Goal: Find specific page/section: Find specific page/section

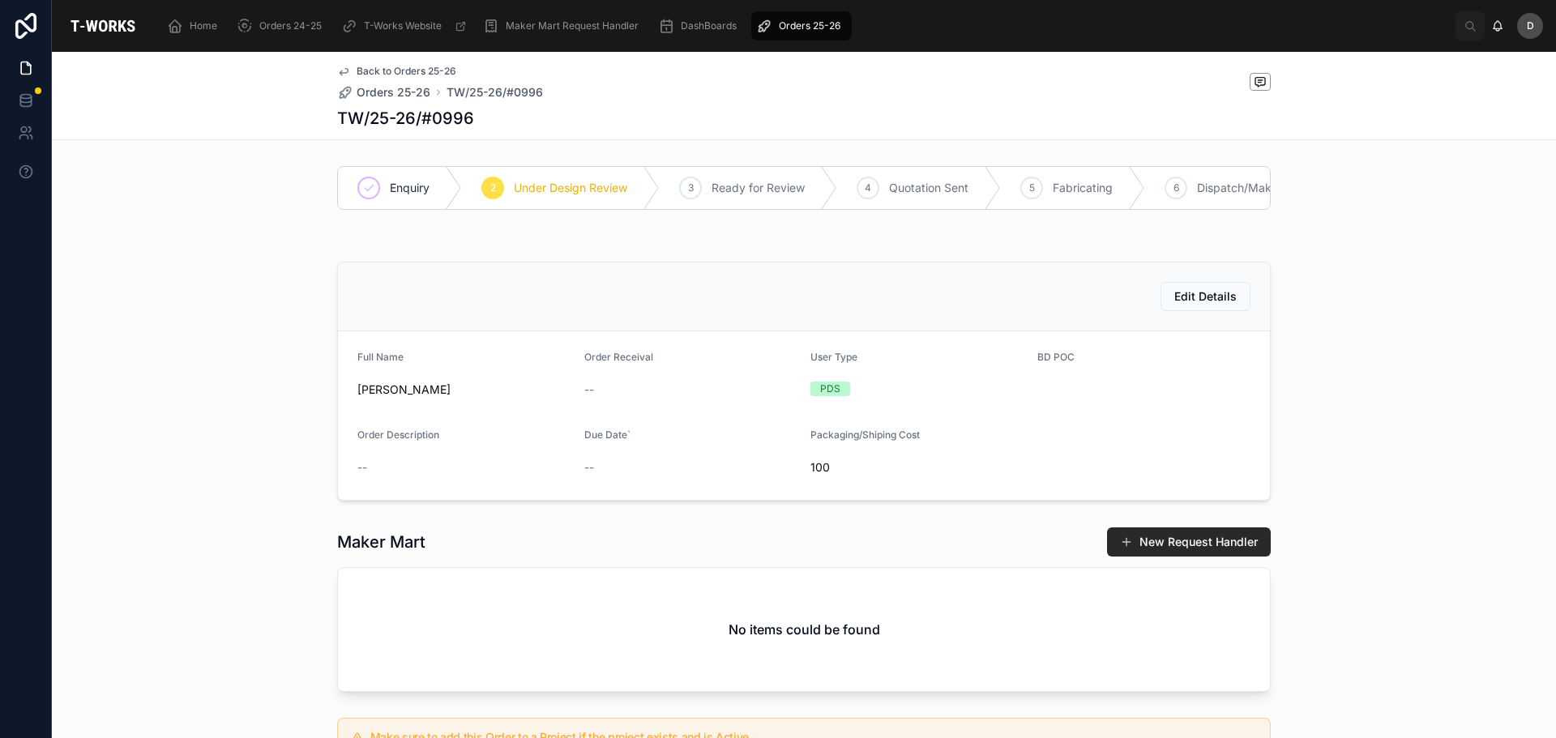
scroll to position [614, 0]
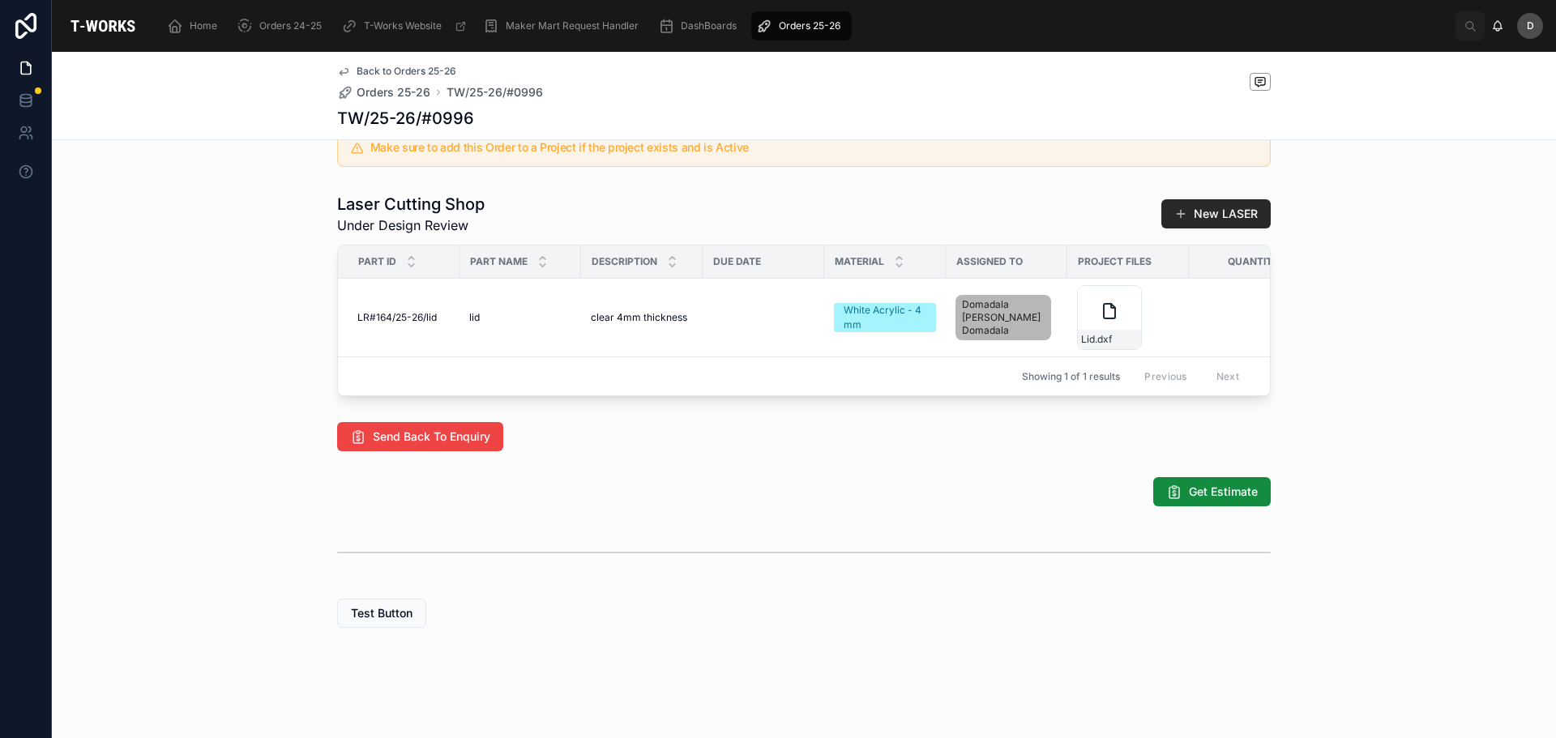
click at [805, 31] on span "Orders 25-26" at bounding box center [810, 25] width 62 height 13
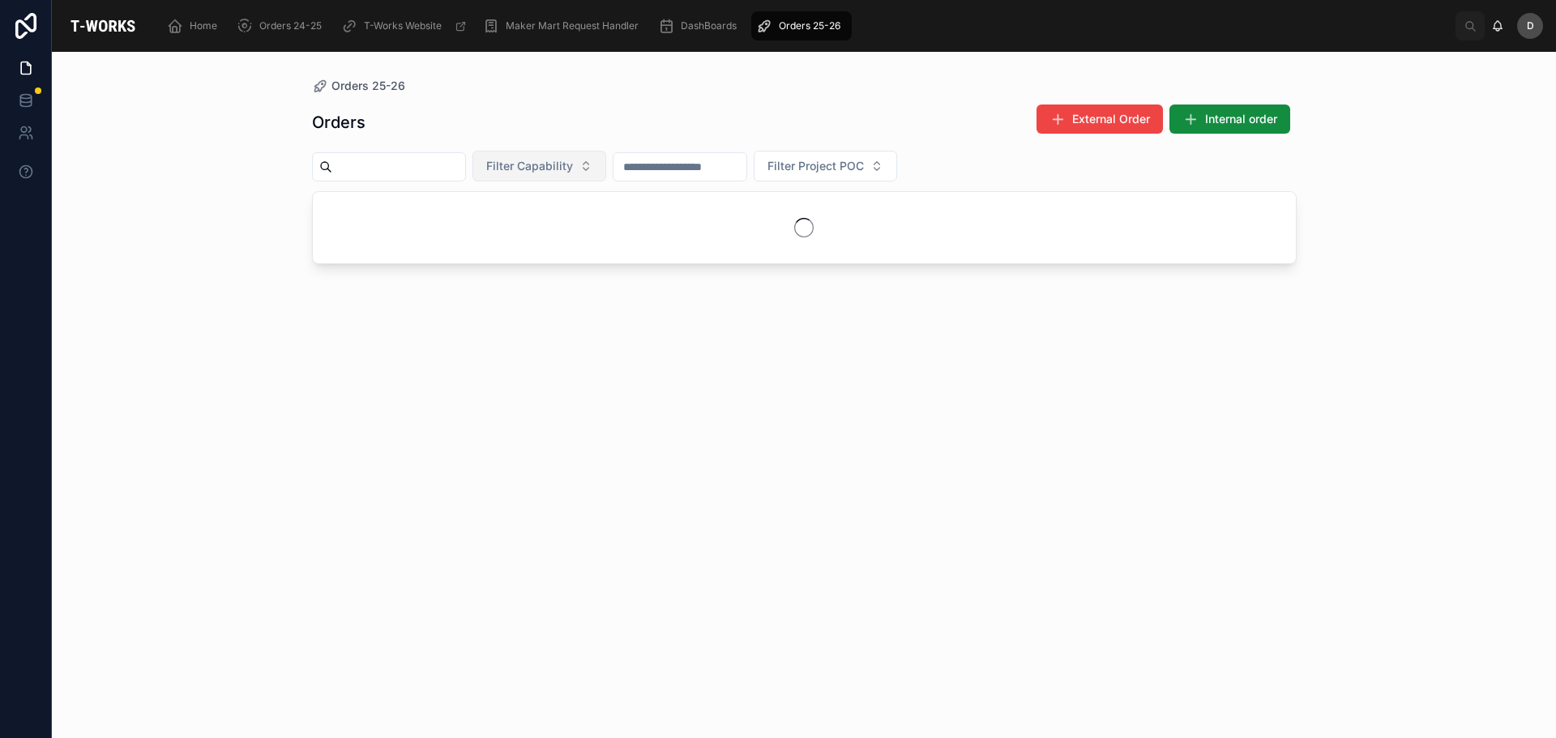
click at [605, 174] on button "Filter Capability" at bounding box center [539, 166] width 134 height 31
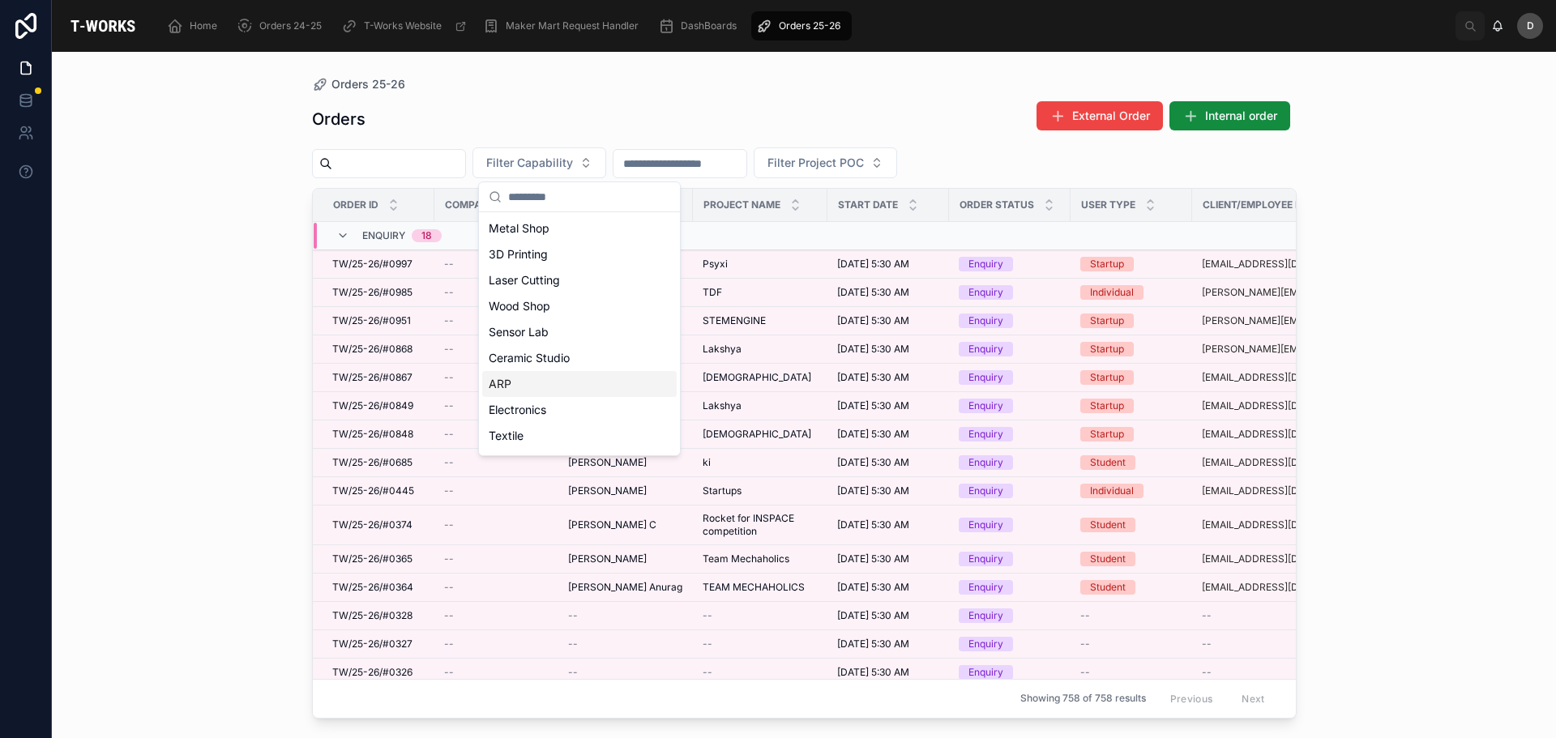
click at [544, 374] on div "ARP" at bounding box center [579, 384] width 194 height 26
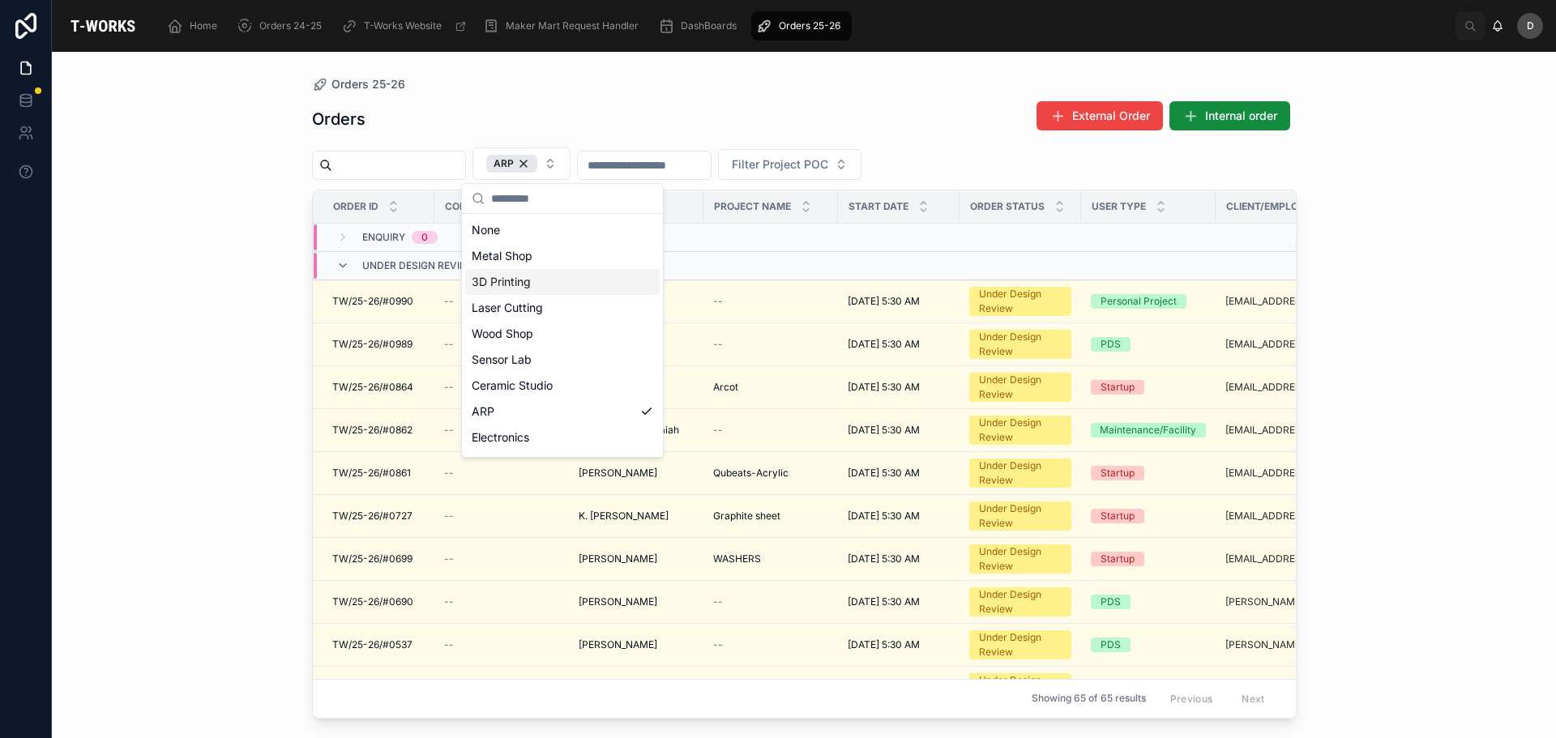
click at [551, 283] on div "3D Printing" at bounding box center [562, 282] width 194 height 26
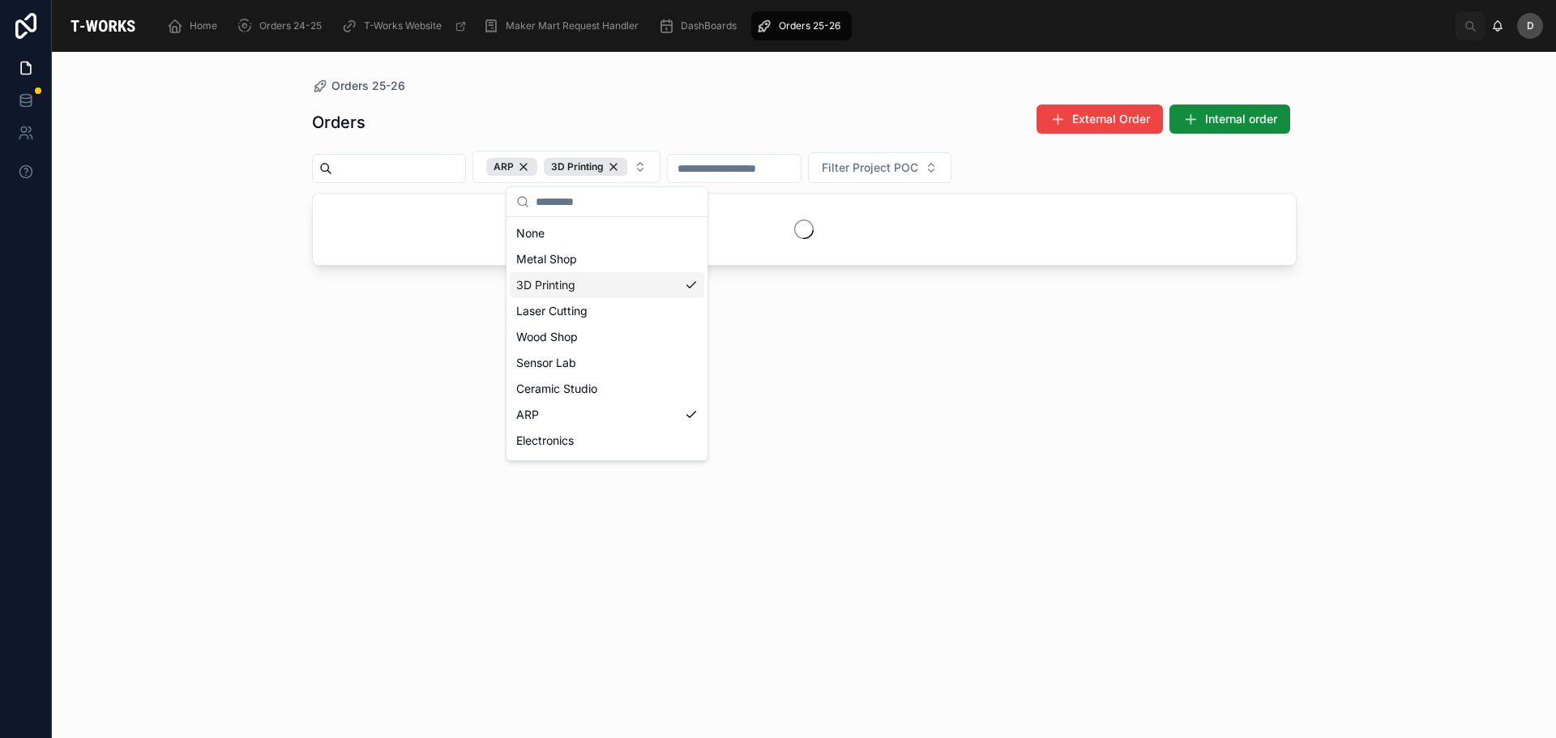
click at [670, 285] on div "3D Printing" at bounding box center [607, 285] width 194 height 26
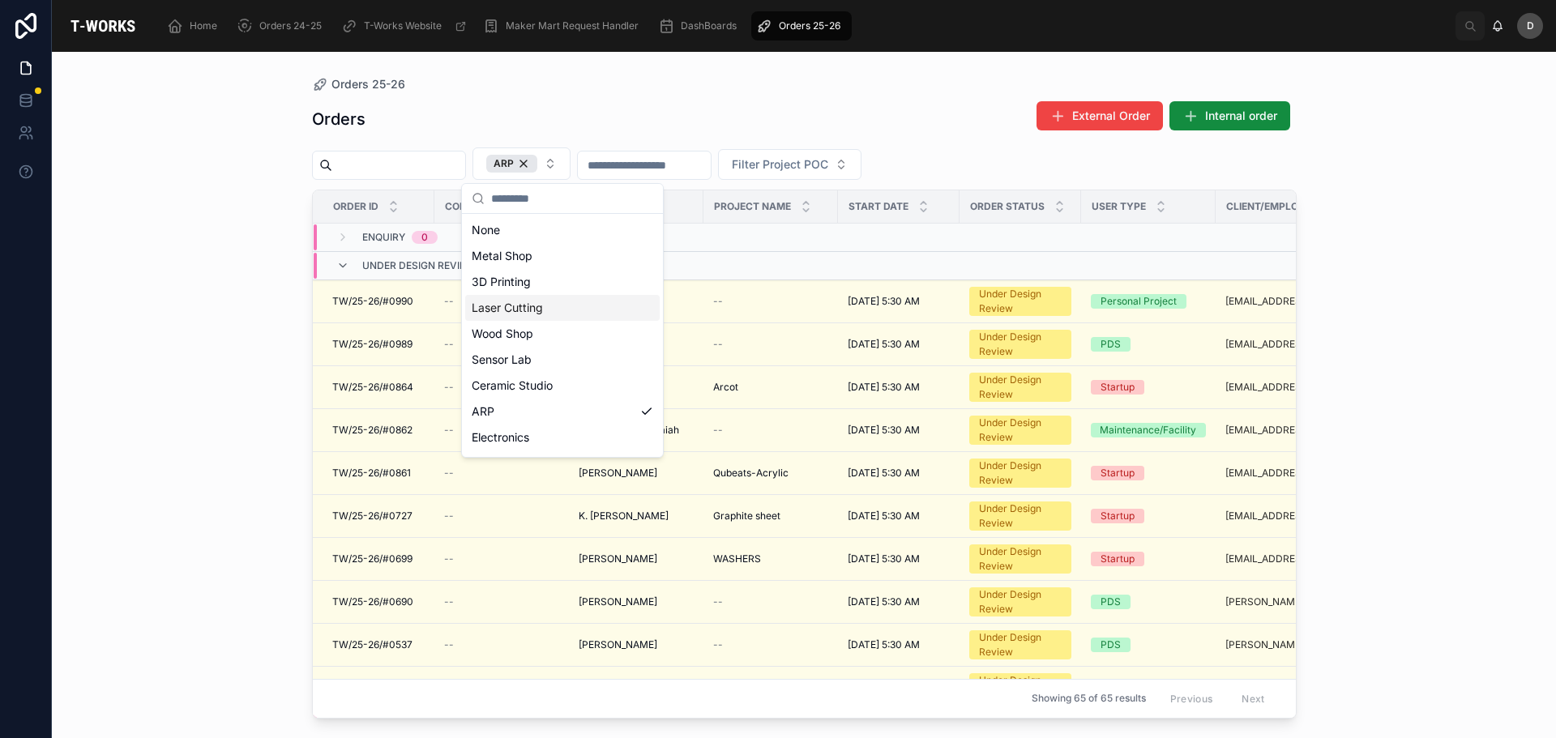
click at [546, 317] on div "Laser Cutting" at bounding box center [562, 308] width 194 height 26
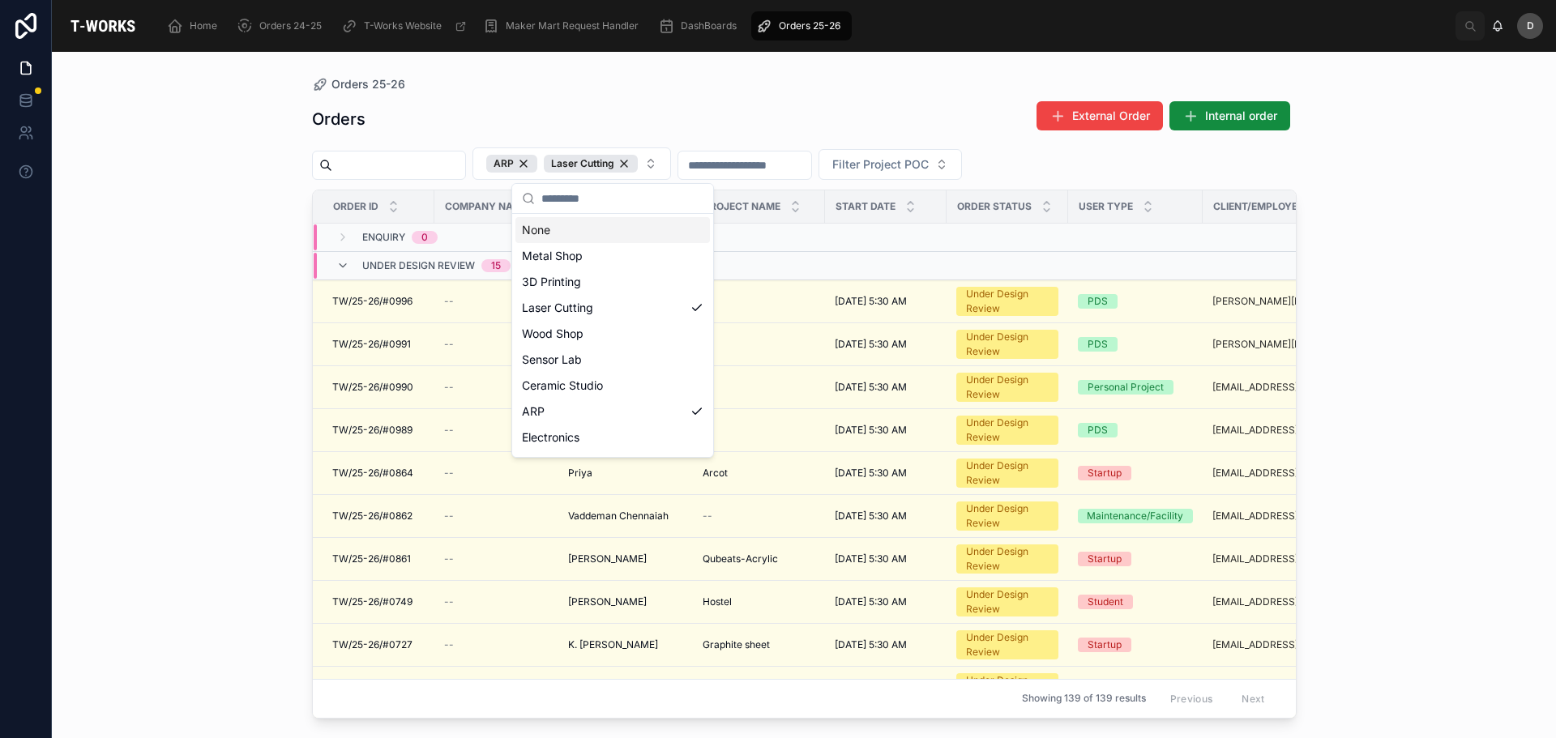
click at [681, 105] on div "Orders External Order Internal order" at bounding box center [804, 118] width 984 height 37
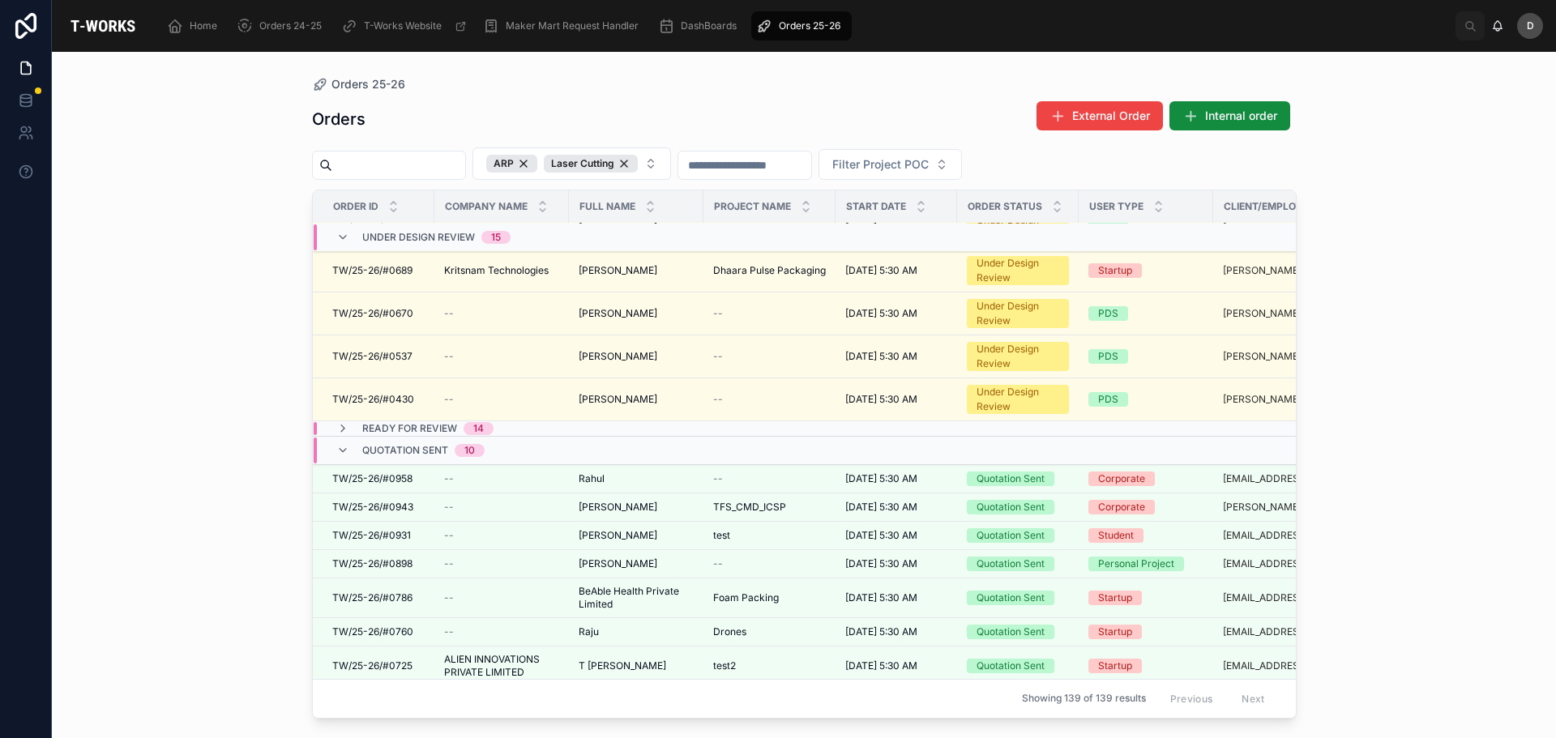
scroll to position [162, 0]
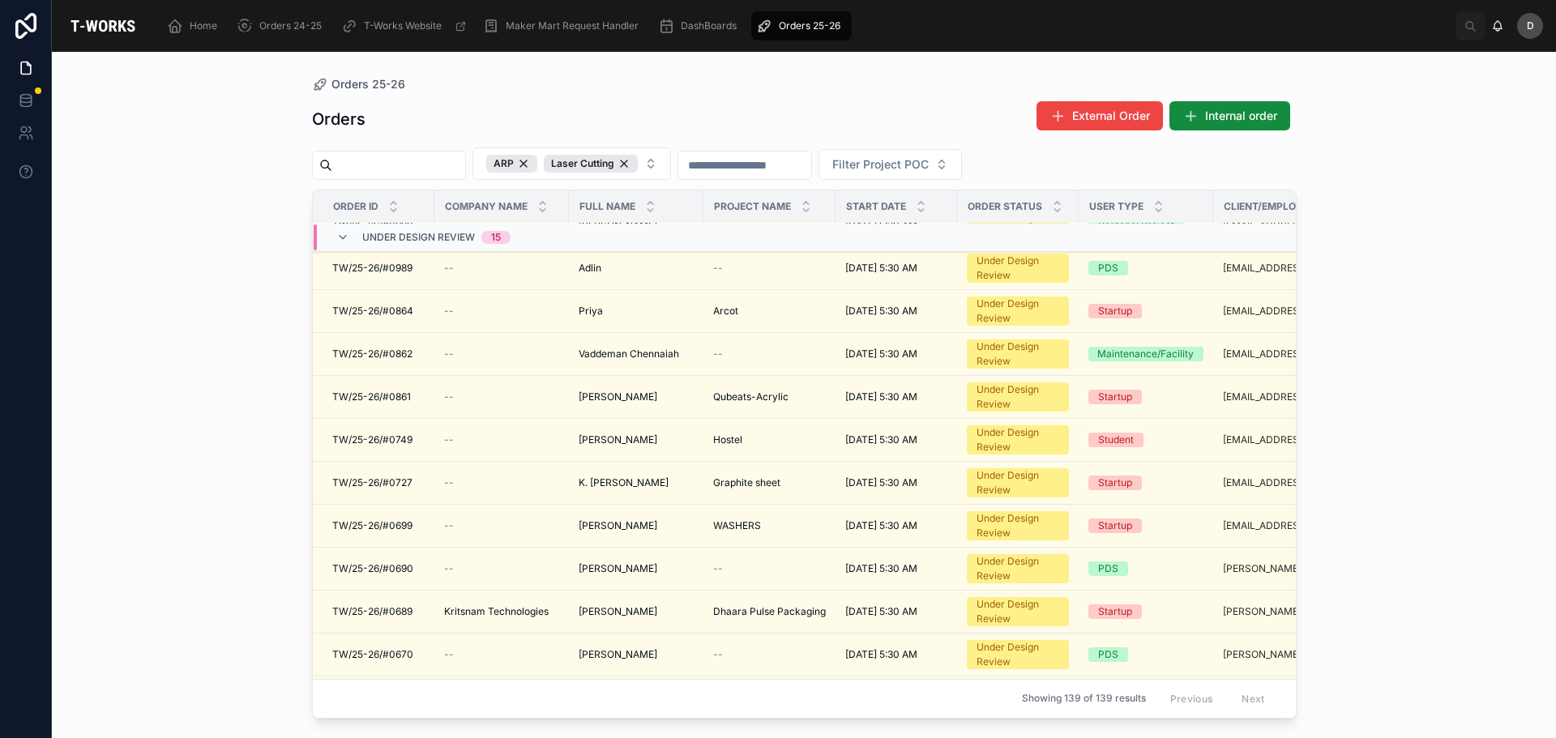
click at [394, 169] on input "text" at bounding box center [398, 165] width 133 height 23
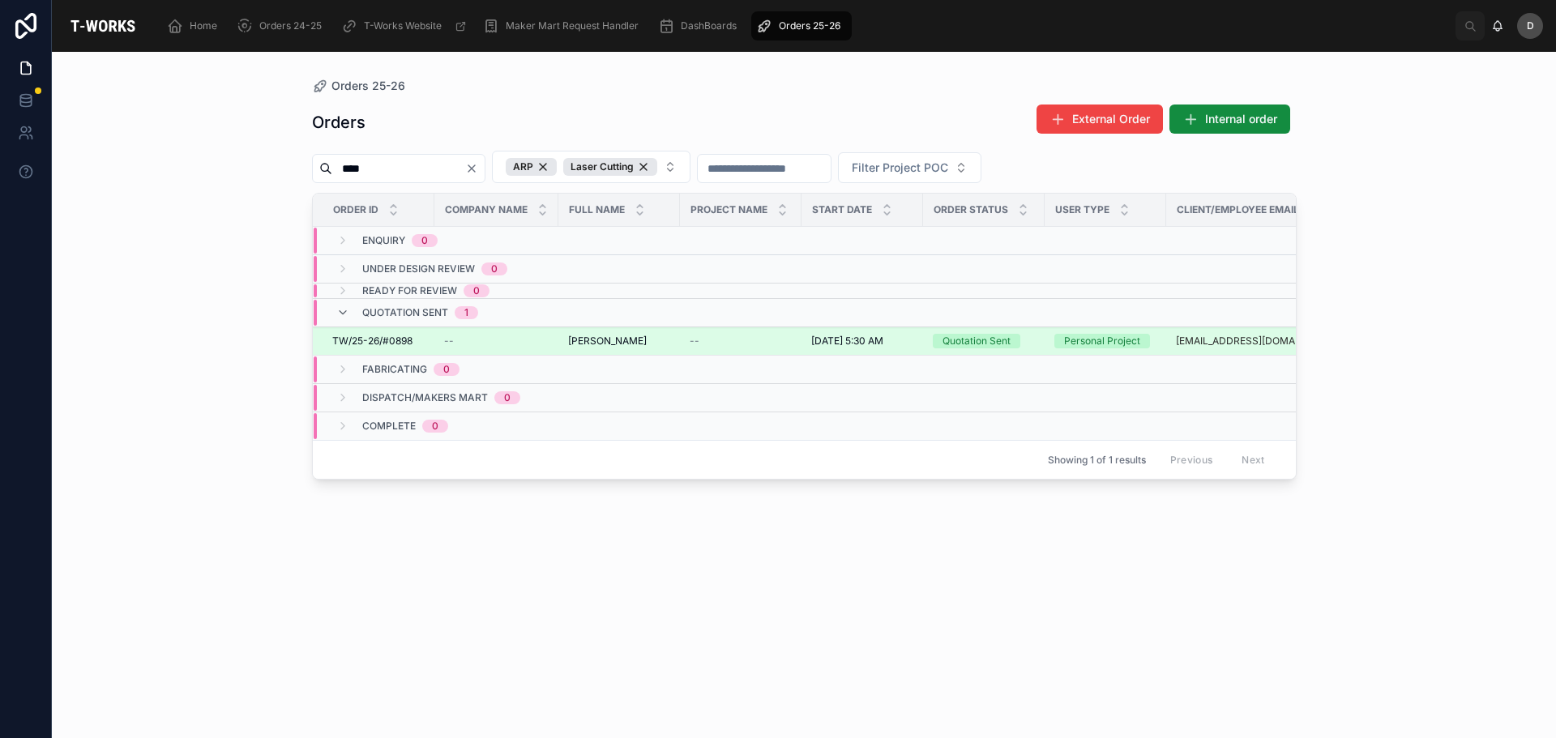
type input "****"
click at [622, 340] on span "[PERSON_NAME]" at bounding box center [607, 341] width 79 height 13
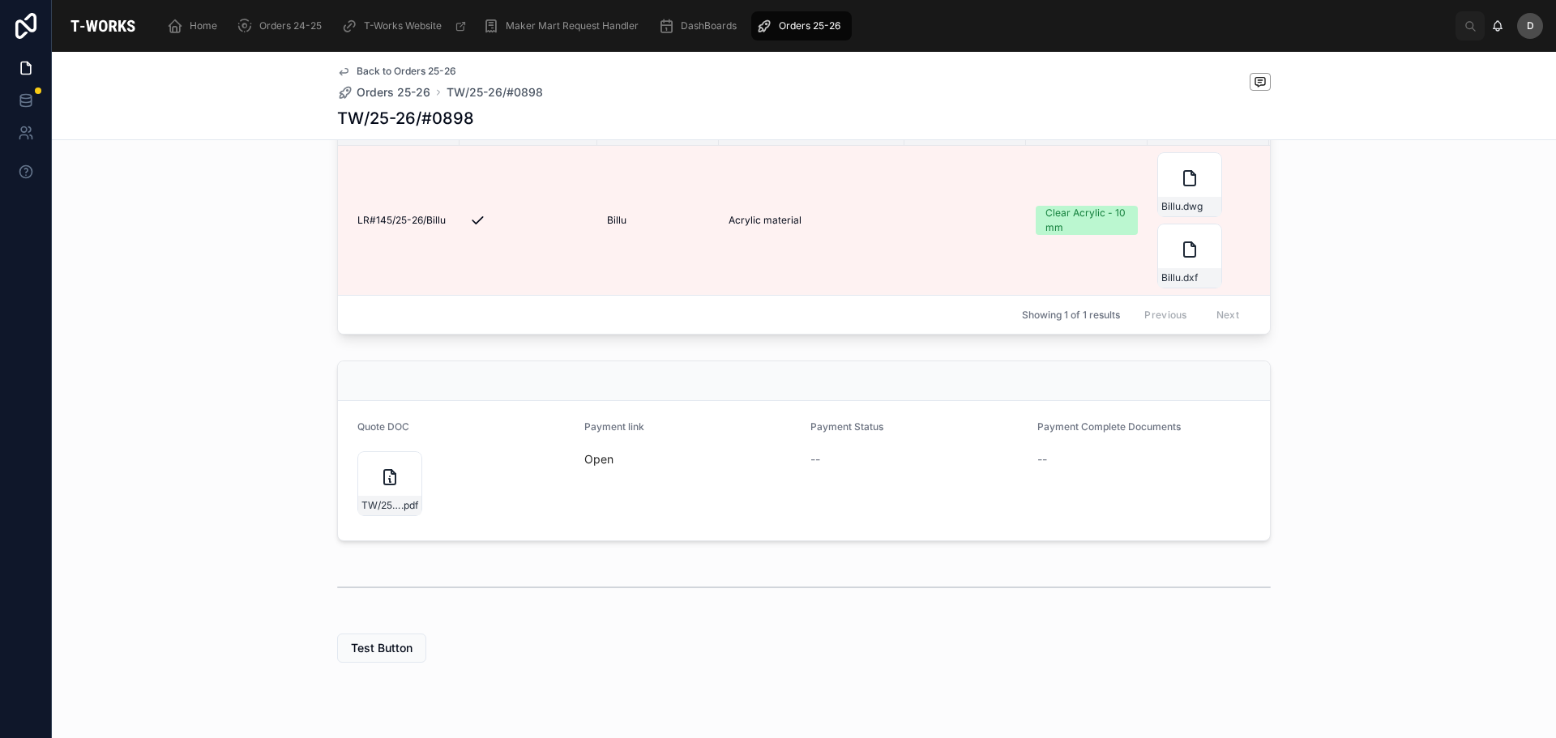
scroll to position [565, 0]
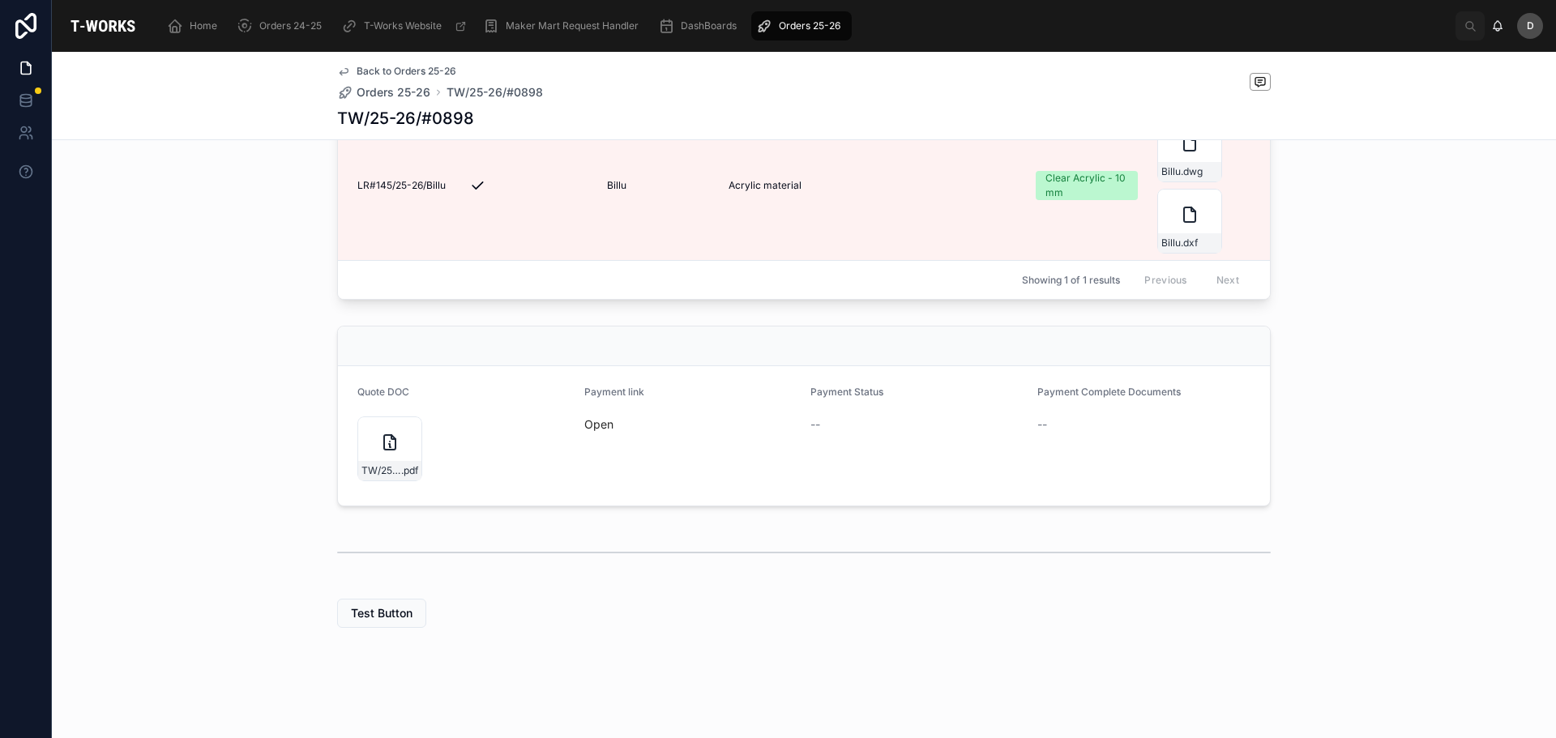
click at [813, 28] on span "Orders 25-26" at bounding box center [810, 25] width 62 height 13
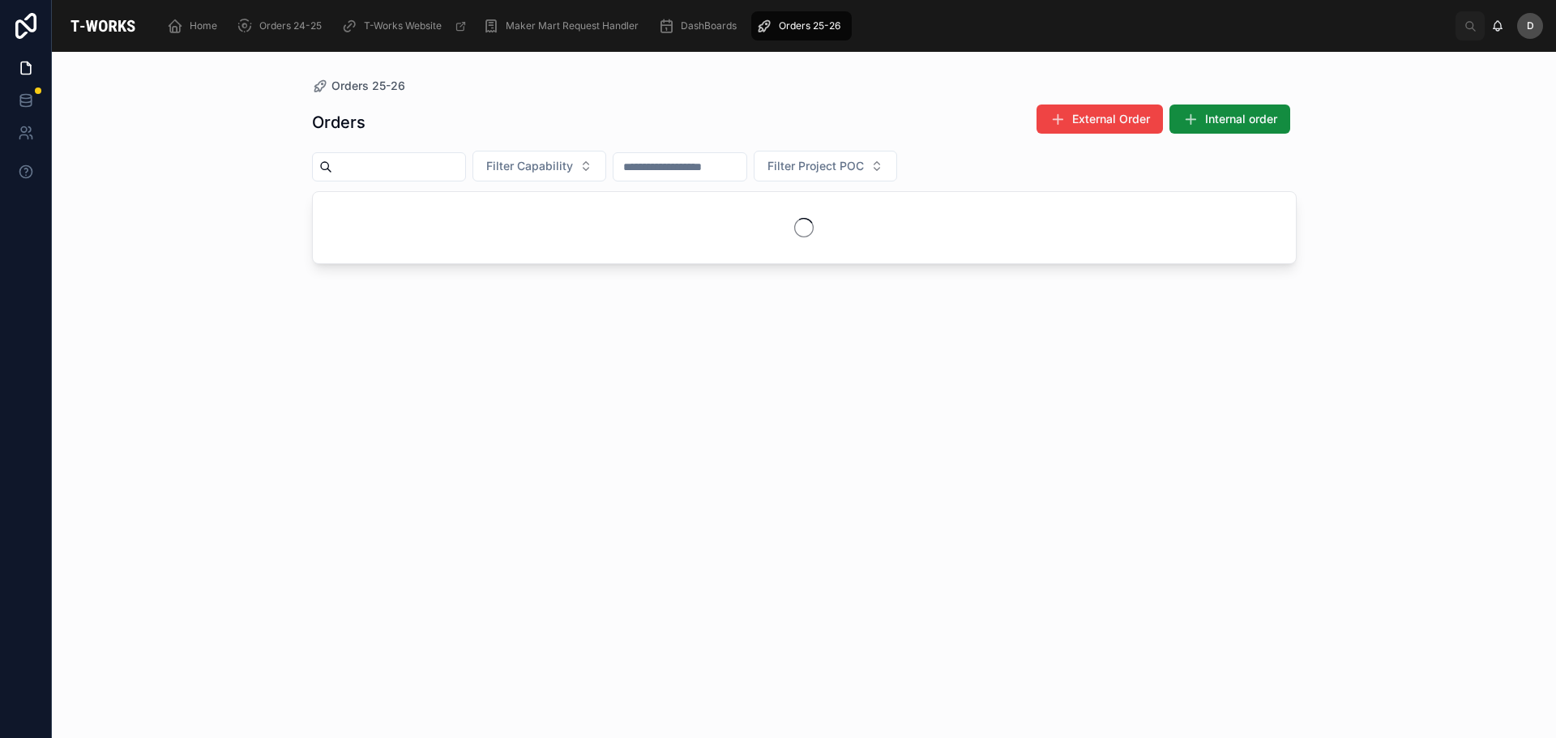
click at [446, 181] on div at bounding box center [389, 166] width 154 height 29
click at [443, 168] on input "text" at bounding box center [398, 167] width 133 height 23
type input "*"
click at [443, 168] on input "*" at bounding box center [398, 167] width 133 height 23
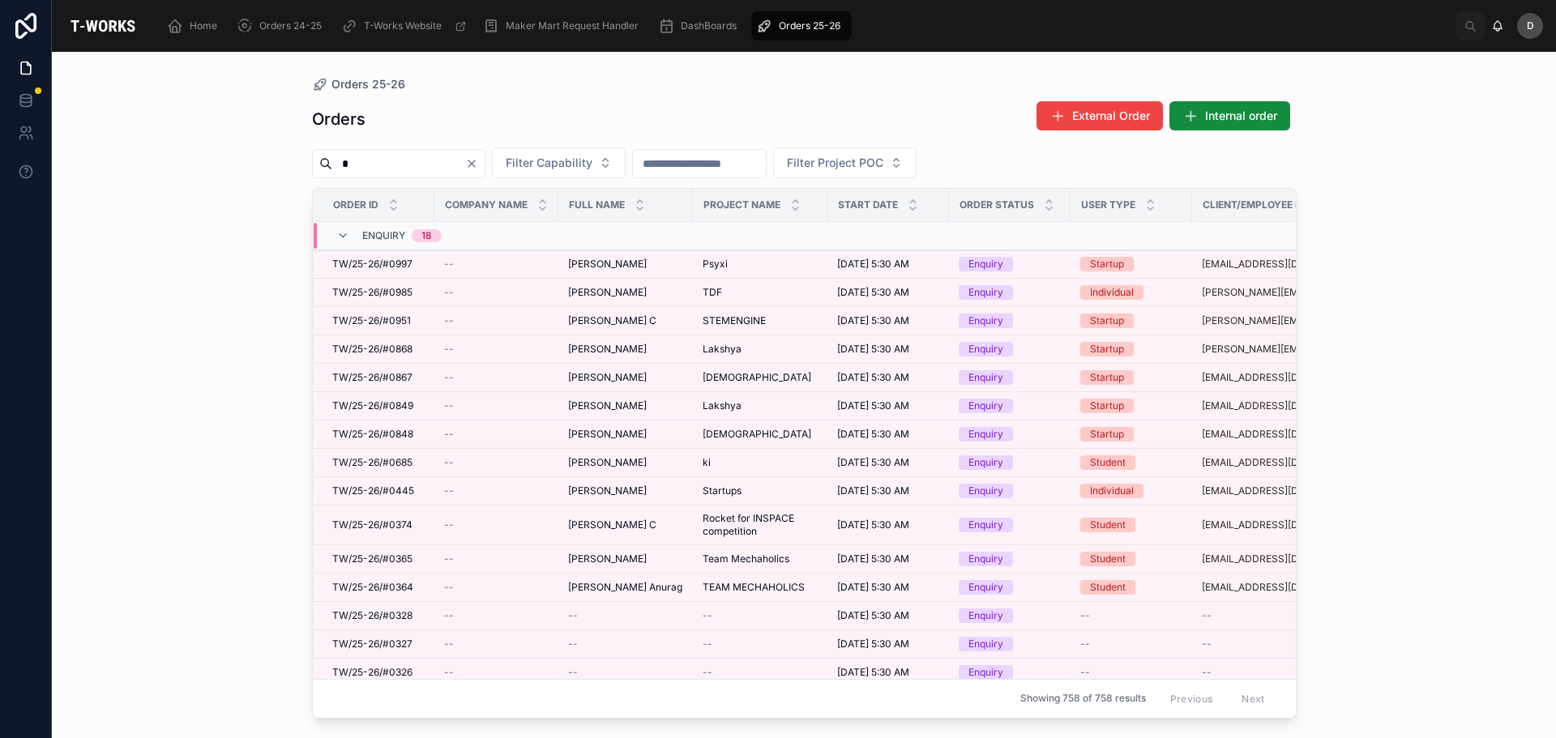
click at [391, 164] on input "*" at bounding box center [398, 163] width 133 height 23
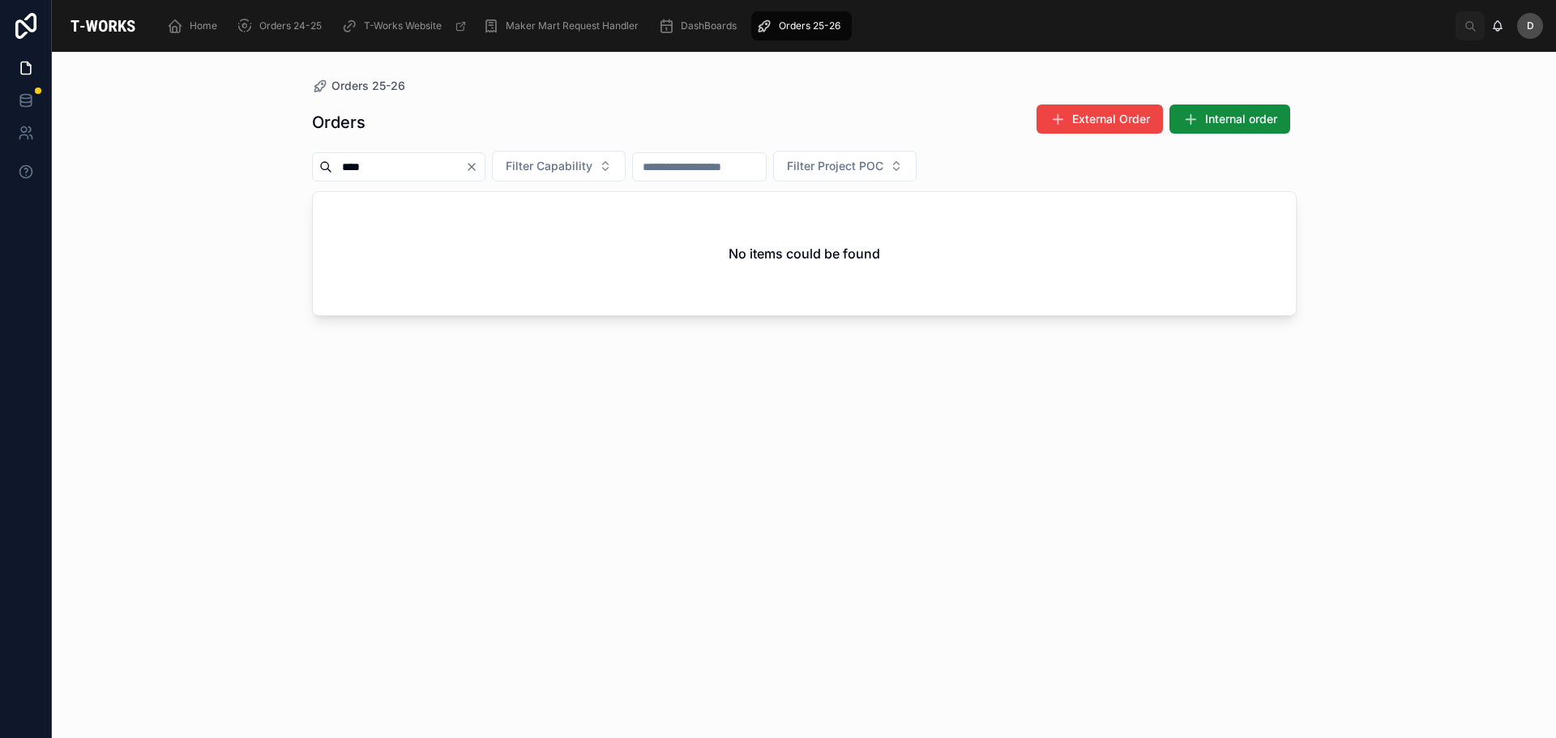
click at [484, 181] on div "Orders External Order Internal order **** Filter Capability Filter Project POC …" at bounding box center [804, 406] width 984 height 625
click at [414, 164] on input "****" at bounding box center [398, 167] width 133 height 23
type input "*"
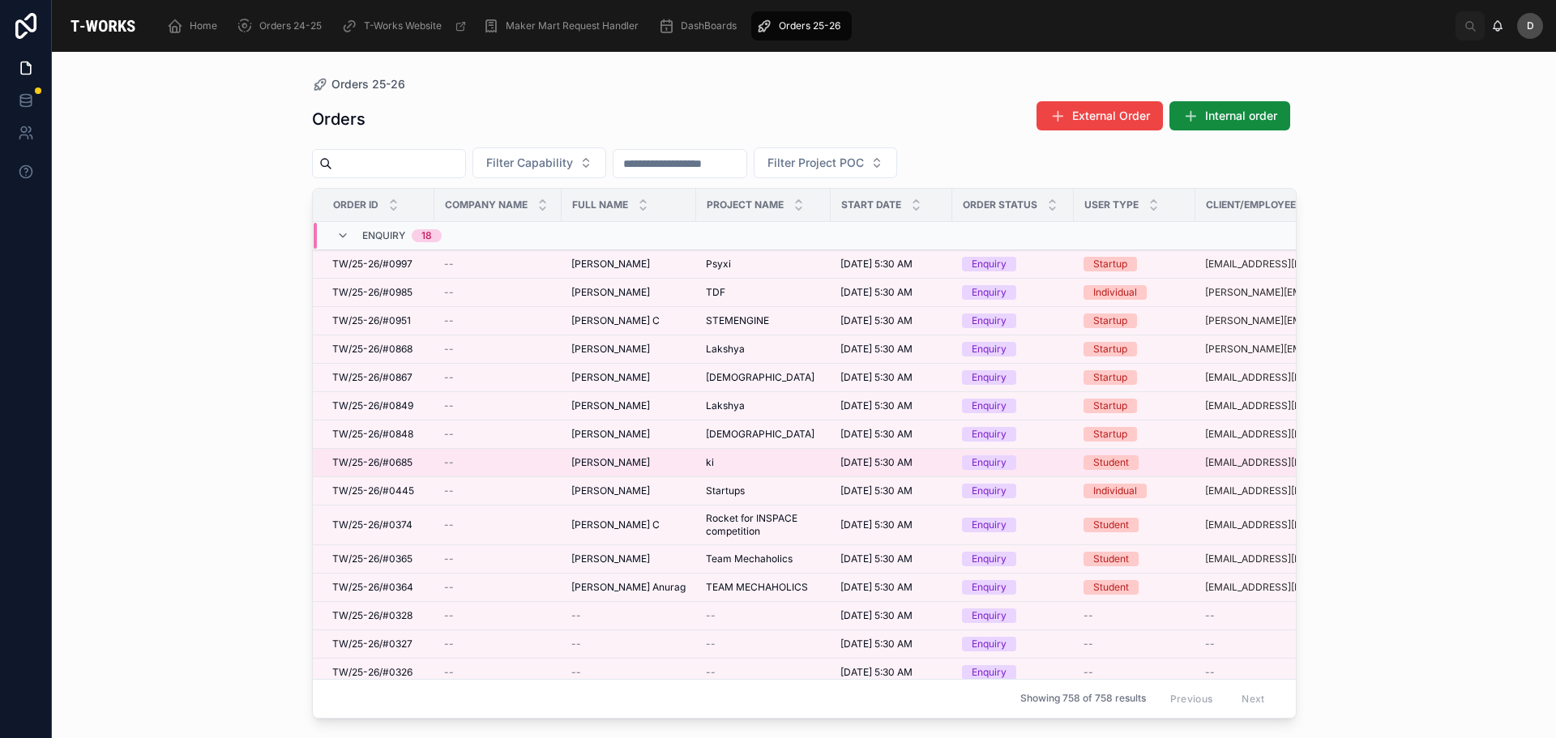
scroll to position [243, 0]
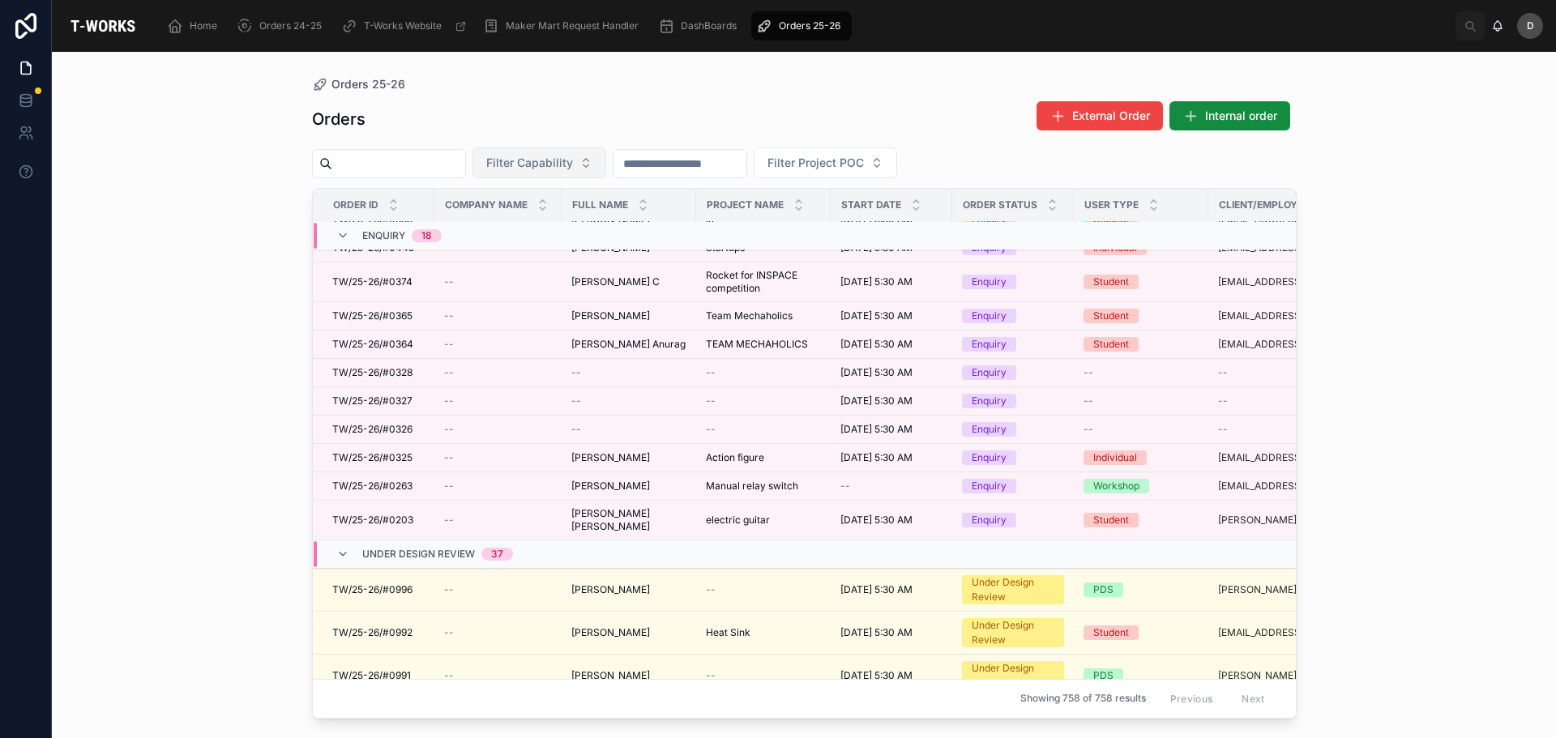
click at [565, 169] on span "Filter Capability" at bounding box center [529, 163] width 87 height 16
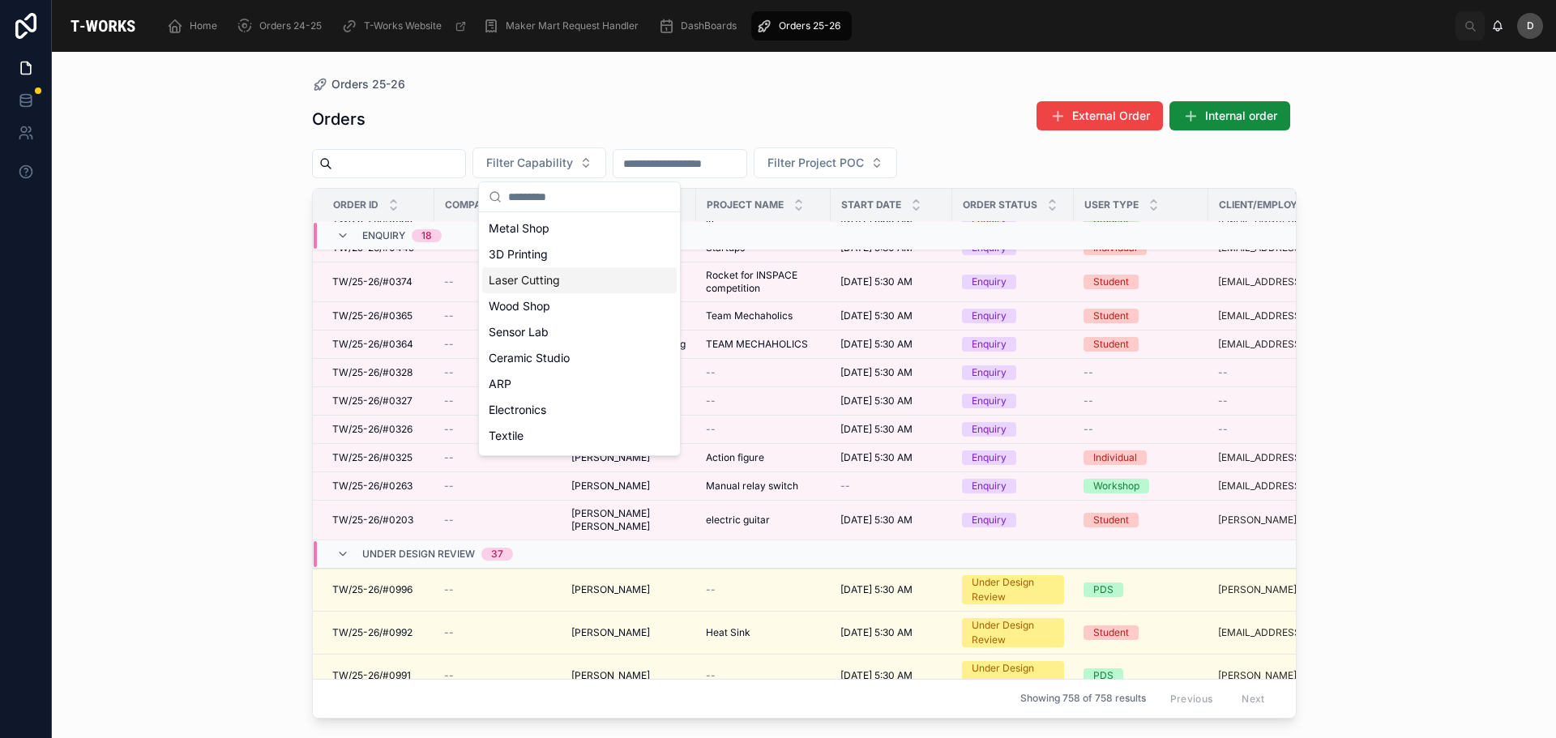
click at [216, 374] on div "Orders 25-26 Orders External Order Internal order Filter Capability Filter Proj…" at bounding box center [804, 395] width 1504 height 686
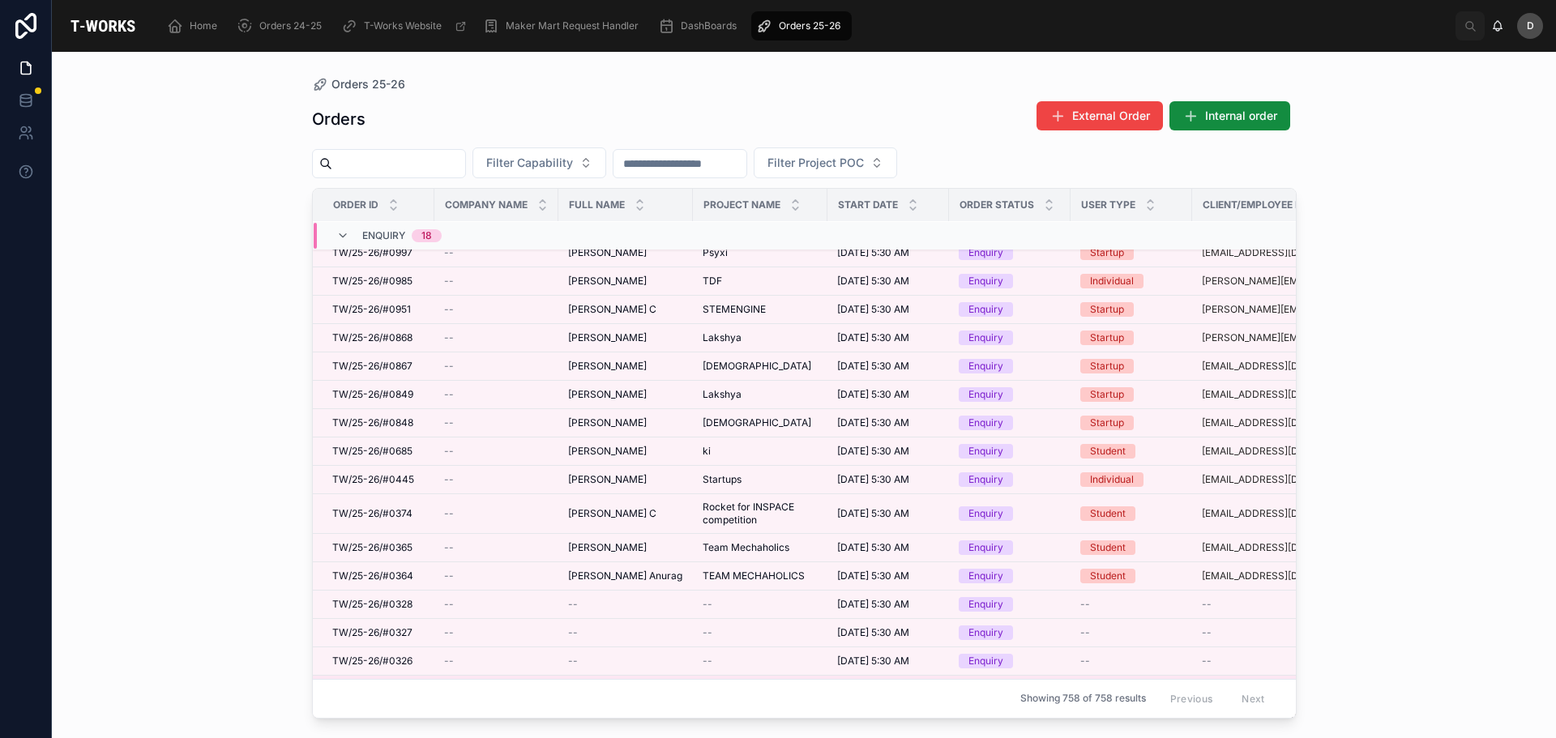
scroll to position [0, 0]
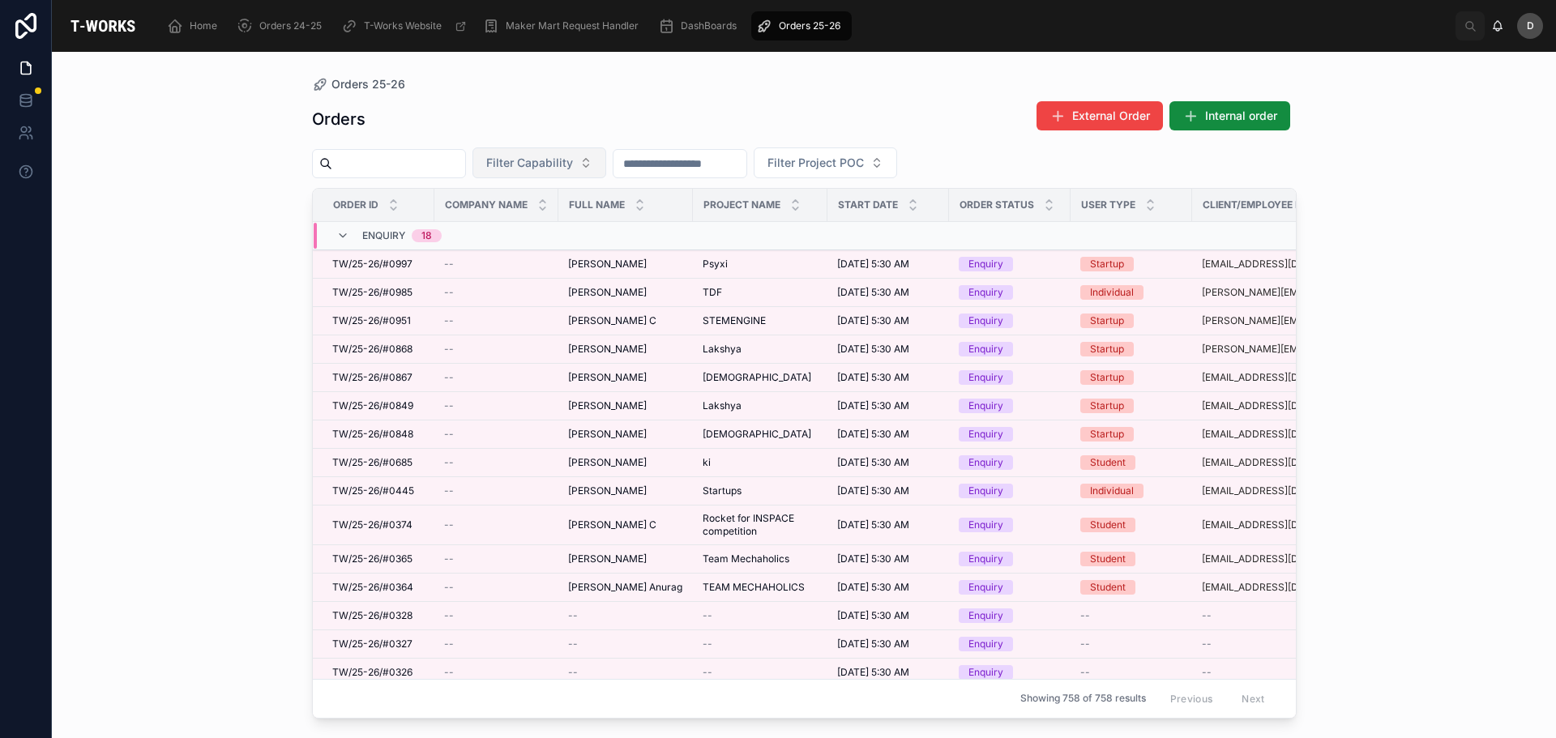
click at [576, 151] on button "Filter Capability" at bounding box center [539, 162] width 134 height 31
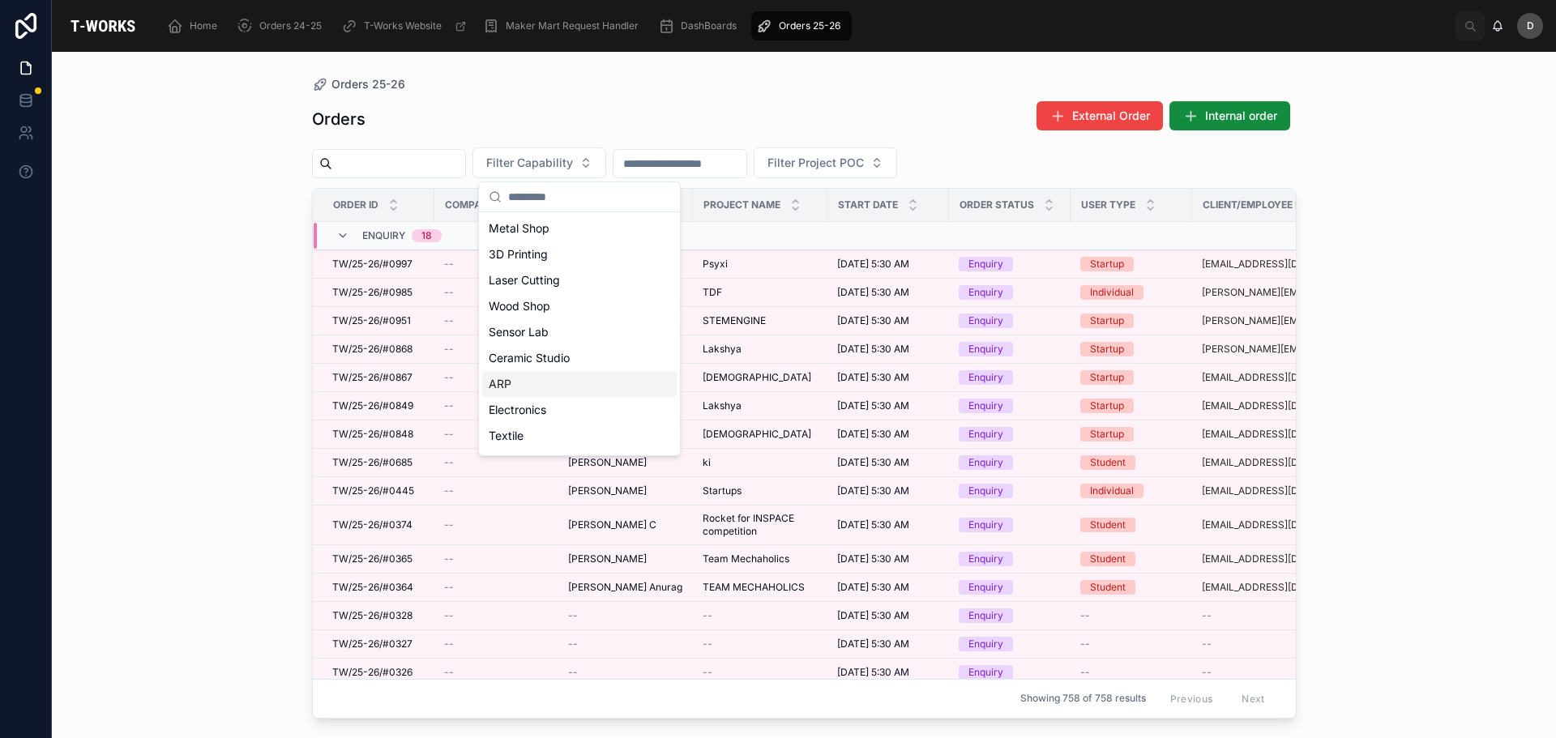
click at [548, 378] on div "ARP" at bounding box center [579, 384] width 194 height 26
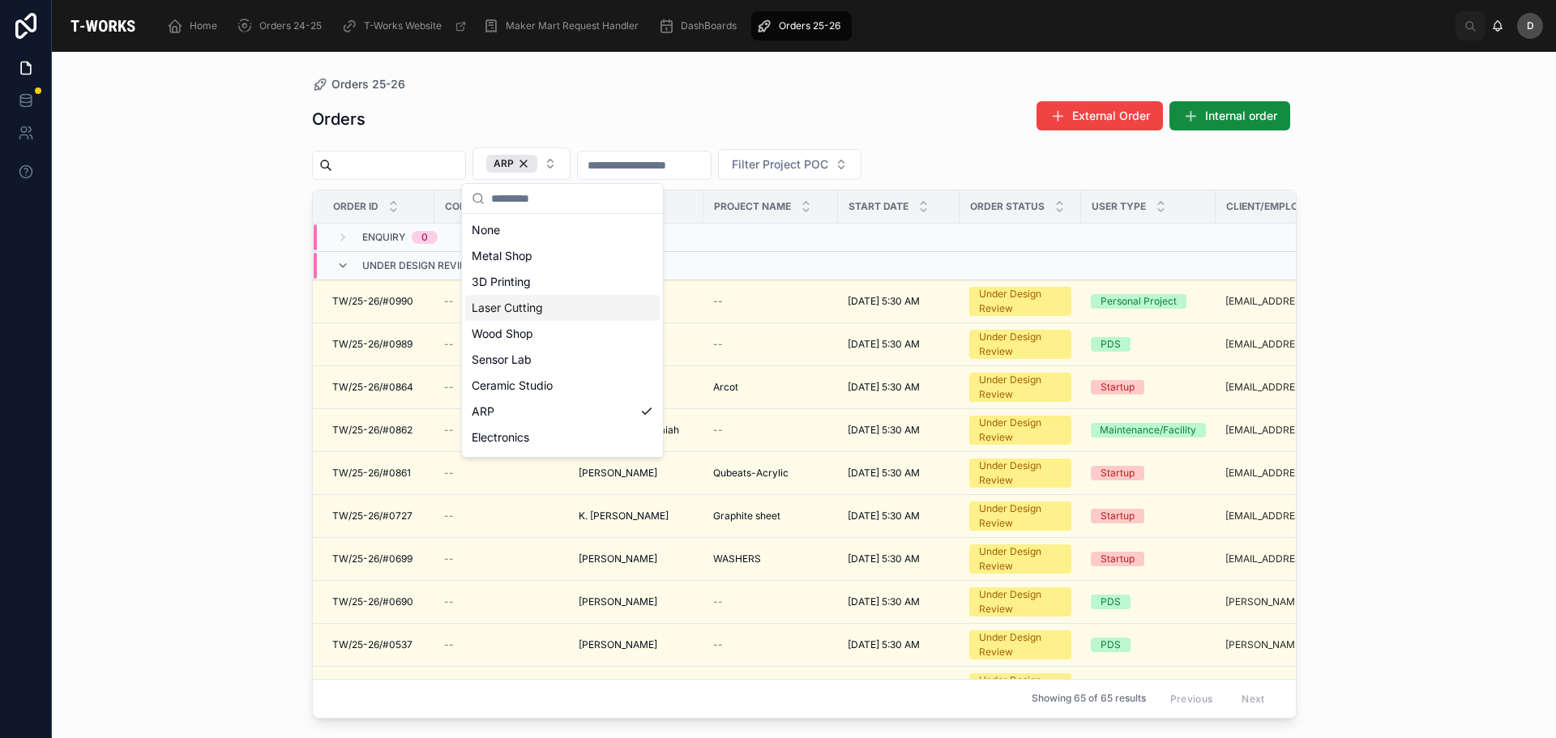
click at [545, 318] on div "Laser Cutting" at bounding box center [562, 308] width 194 height 26
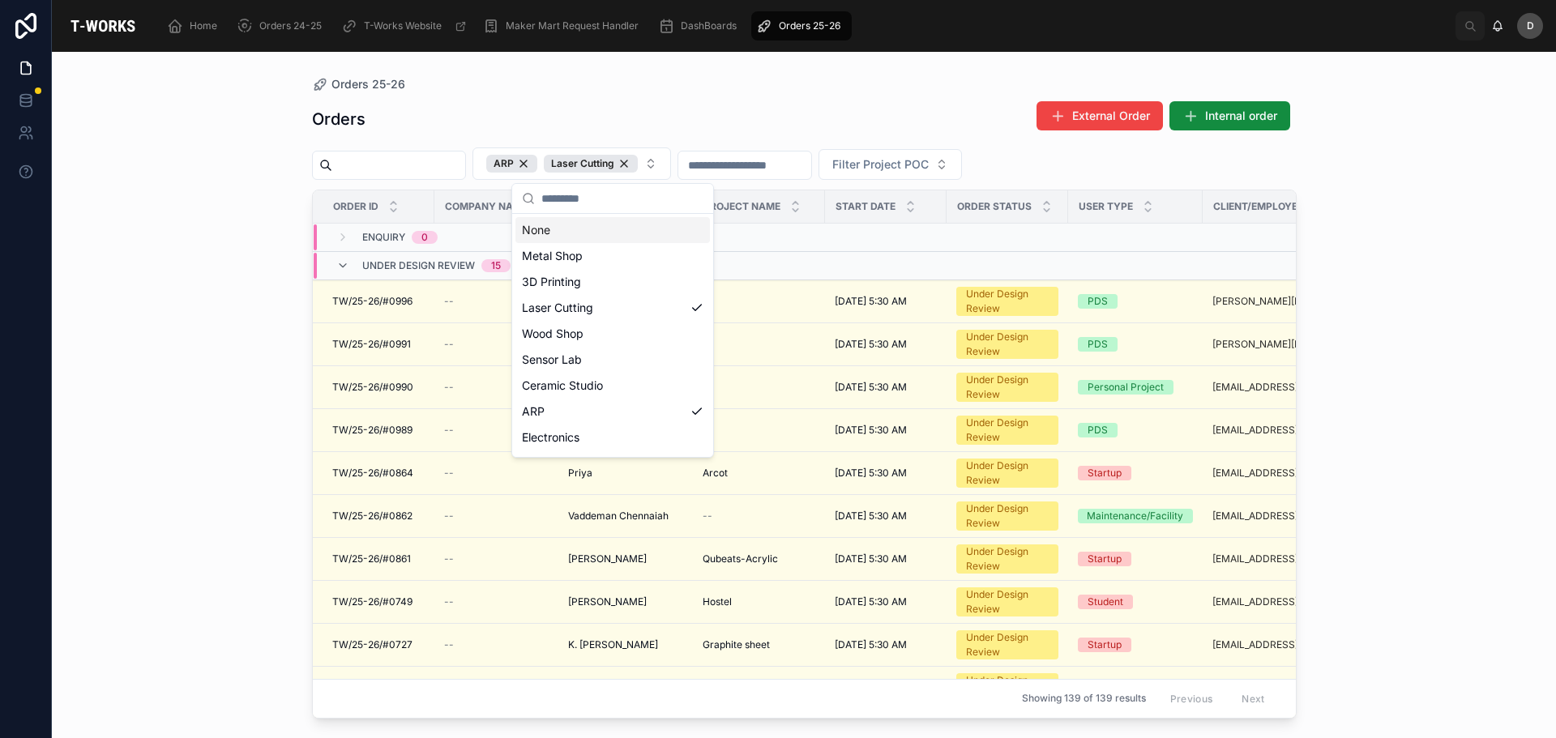
click at [669, 106] on div "Orders External Order Internal order" at bounding box center [804, 118] width 984 height 37
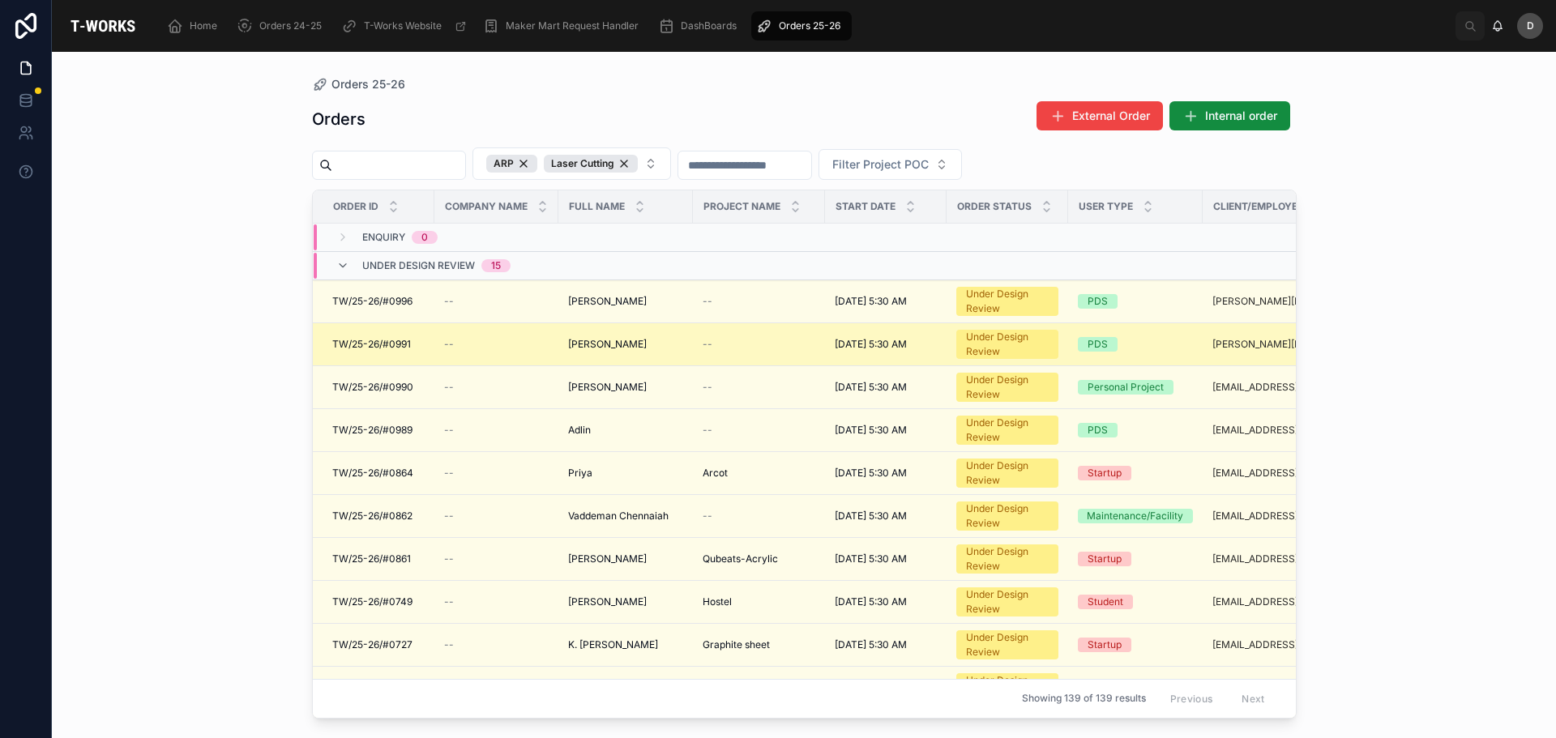
click at [631, 347] on span "[PERSON_NAME]" at bounding box center [607, 344] width 79 height 13
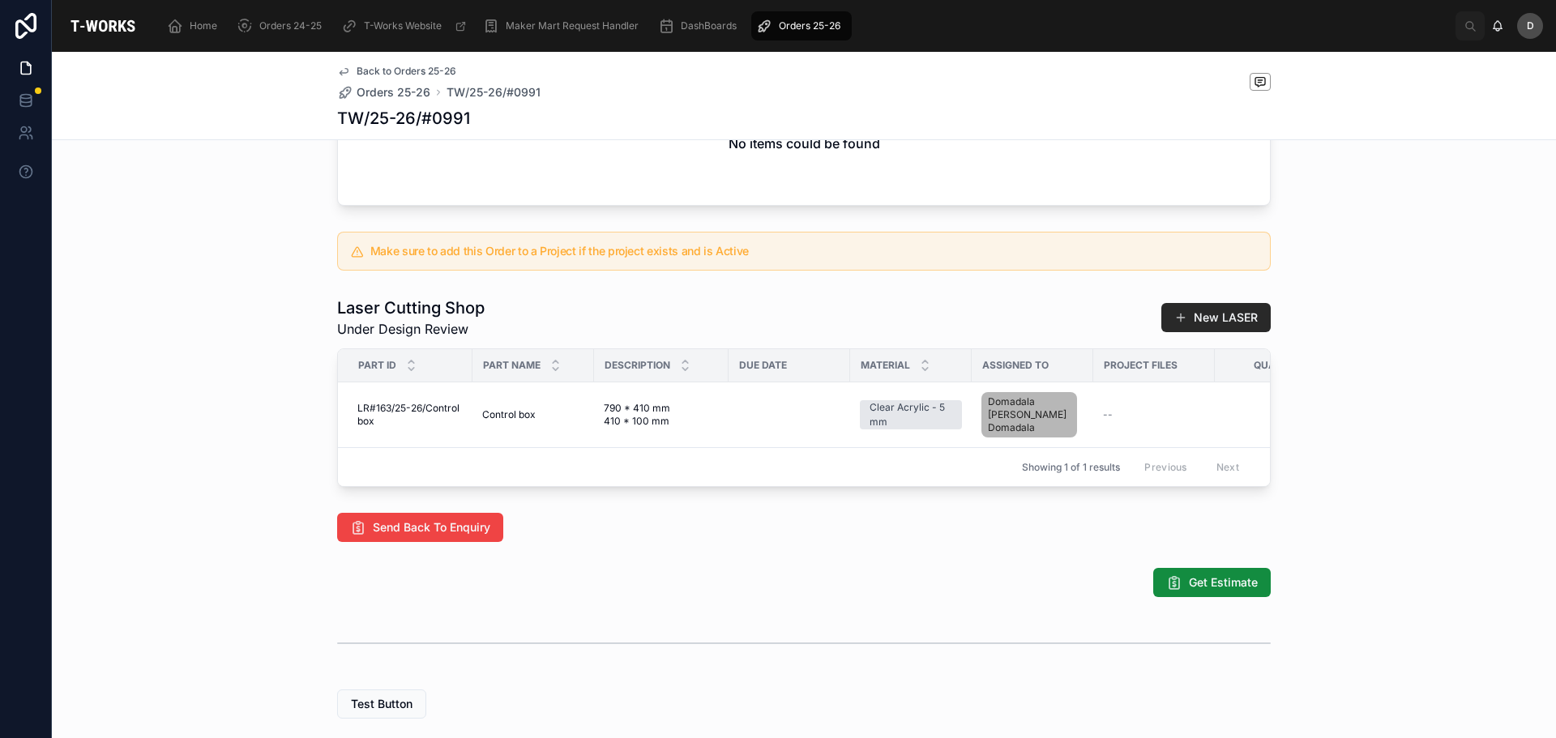
scroll to position [567, 0]
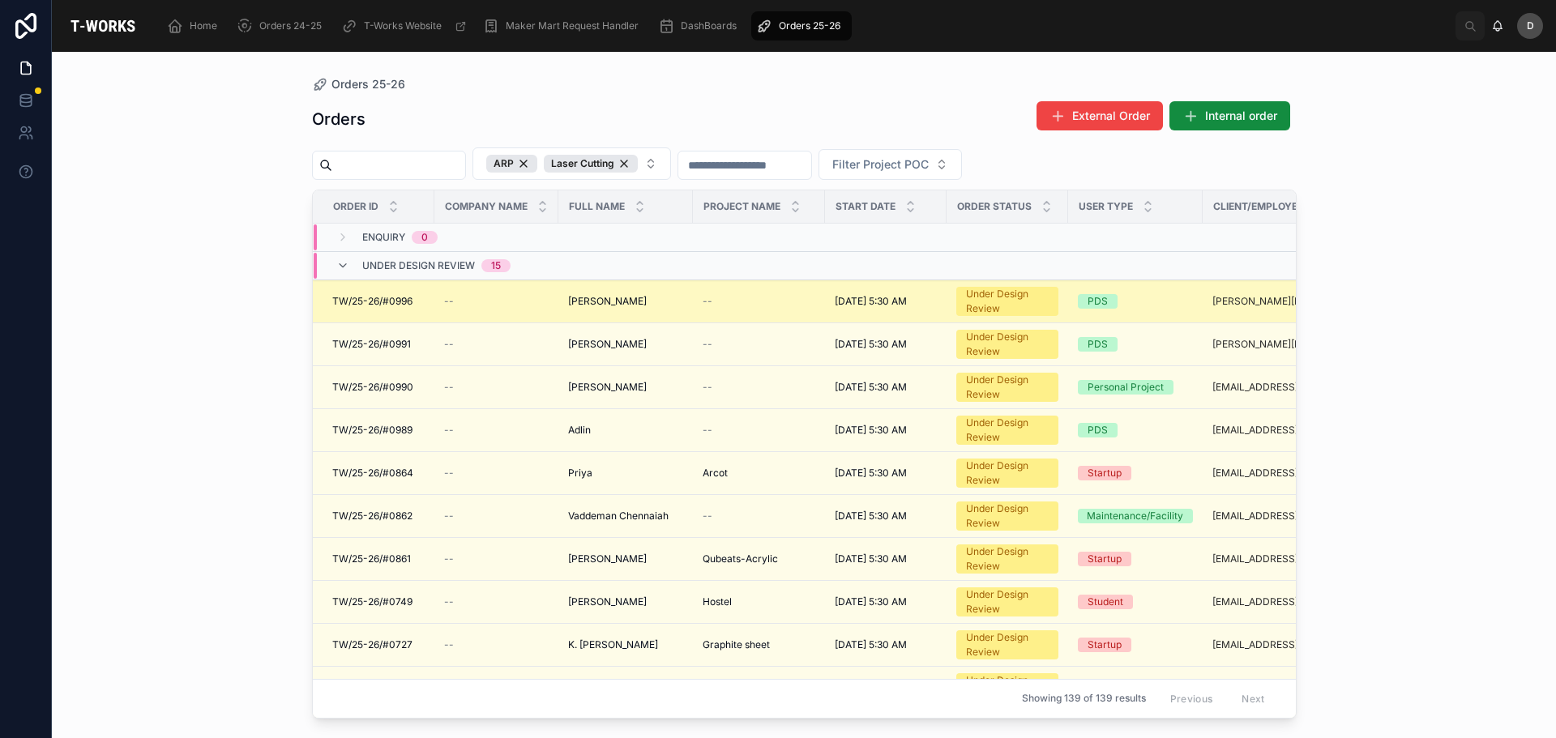
click at [680, 309] on td "[PERSON_NAME] [PERSON_NAME]" at bounding box center [625, 301] width 134 height 43
click at [647, 303] on span "[PERSON_NAME]" at bounding box center [607, 301] width 79 height 13
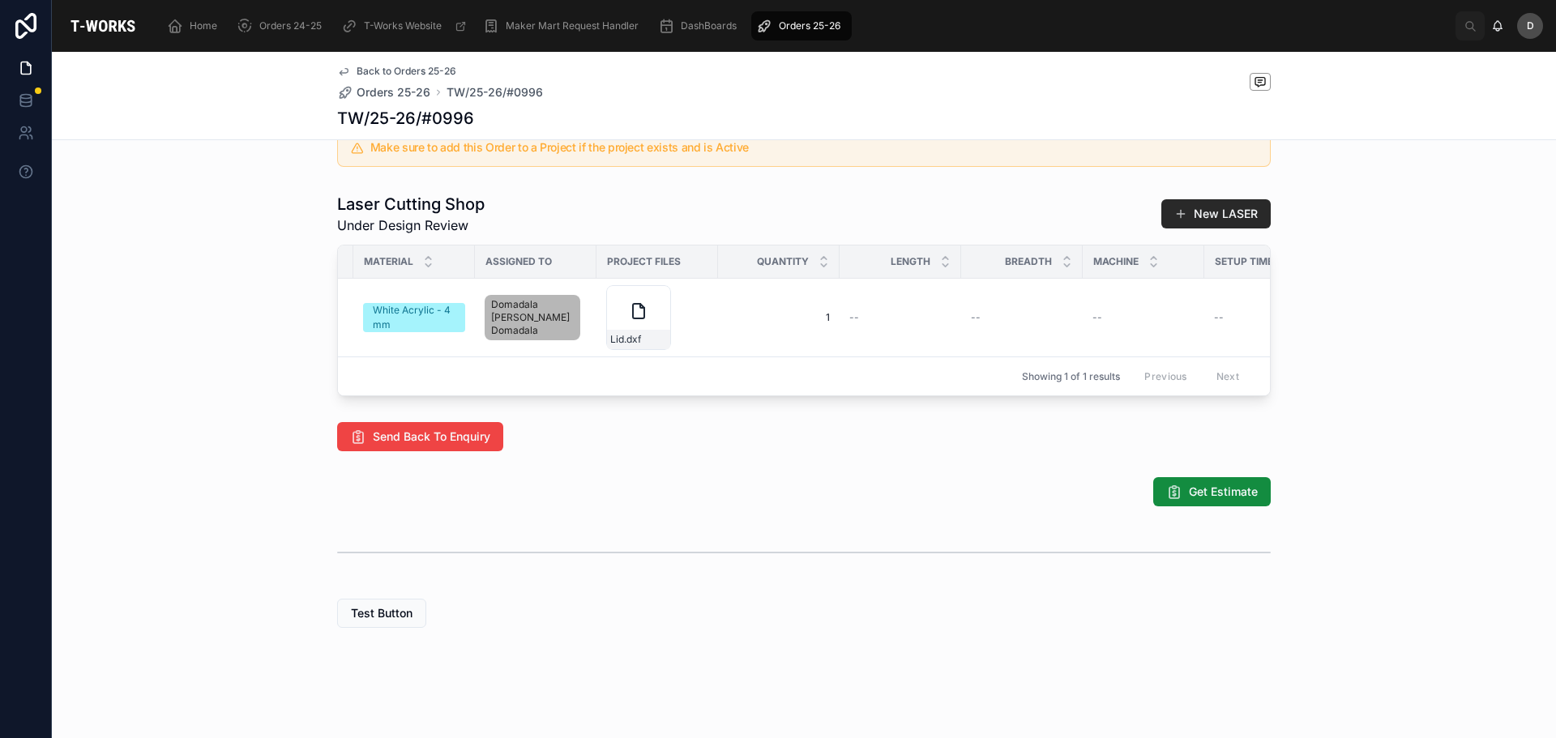
scroll to position [0, 713]
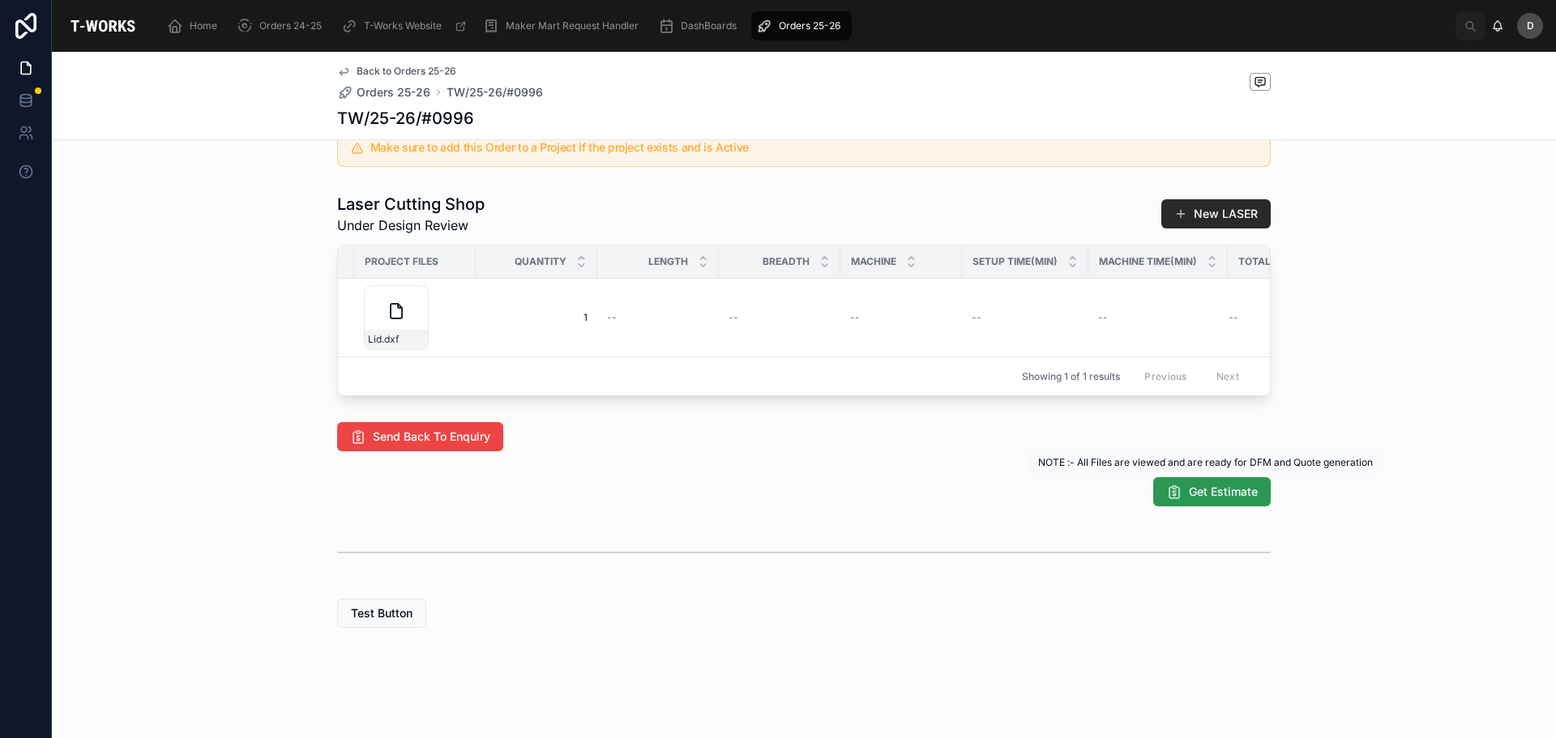
click at [1210, 504] on button "Get Estimate" at bounding box center [1211, 491] width 117 height 29
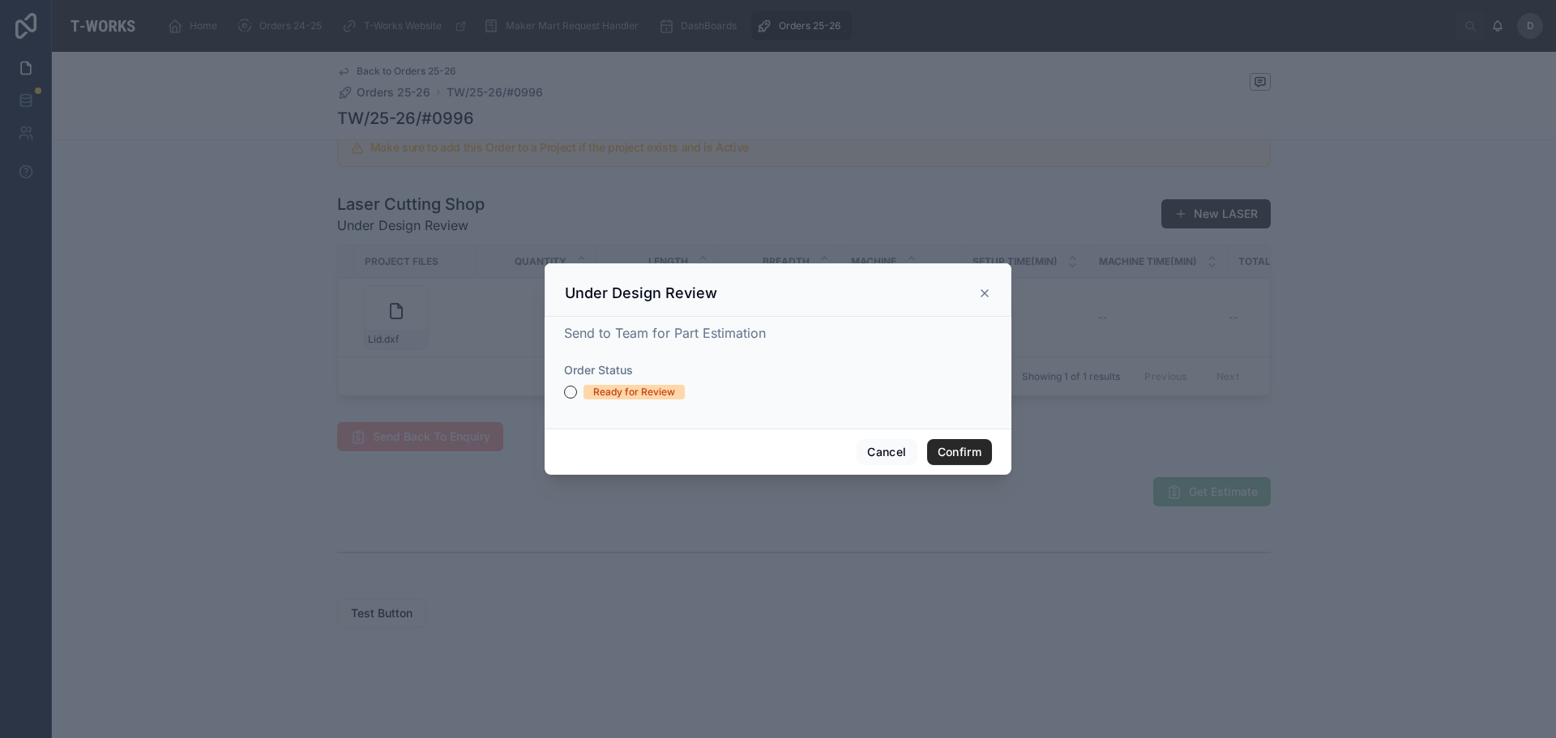
click at [604, 395] on div "Ready for Review" at bounding box center [634, 392] width 82 height 15
click at [577, 395] on button "Ready for Review" at bounding box center [570, 392] width 13 height 13
click at [951, 446] on button "Confirm" at bounding box center [959, 452] width 65 height 26
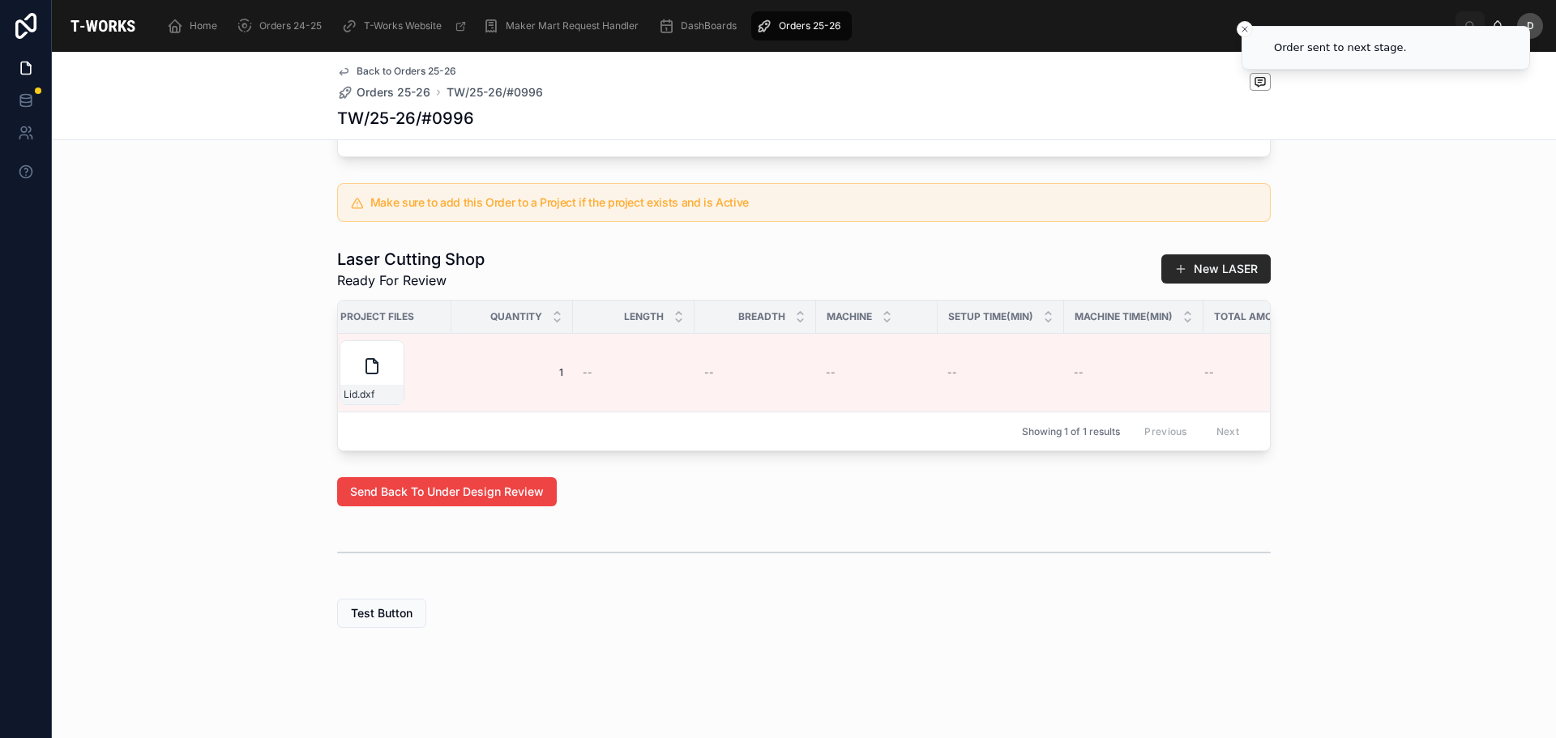
scroll to position [0, 829]
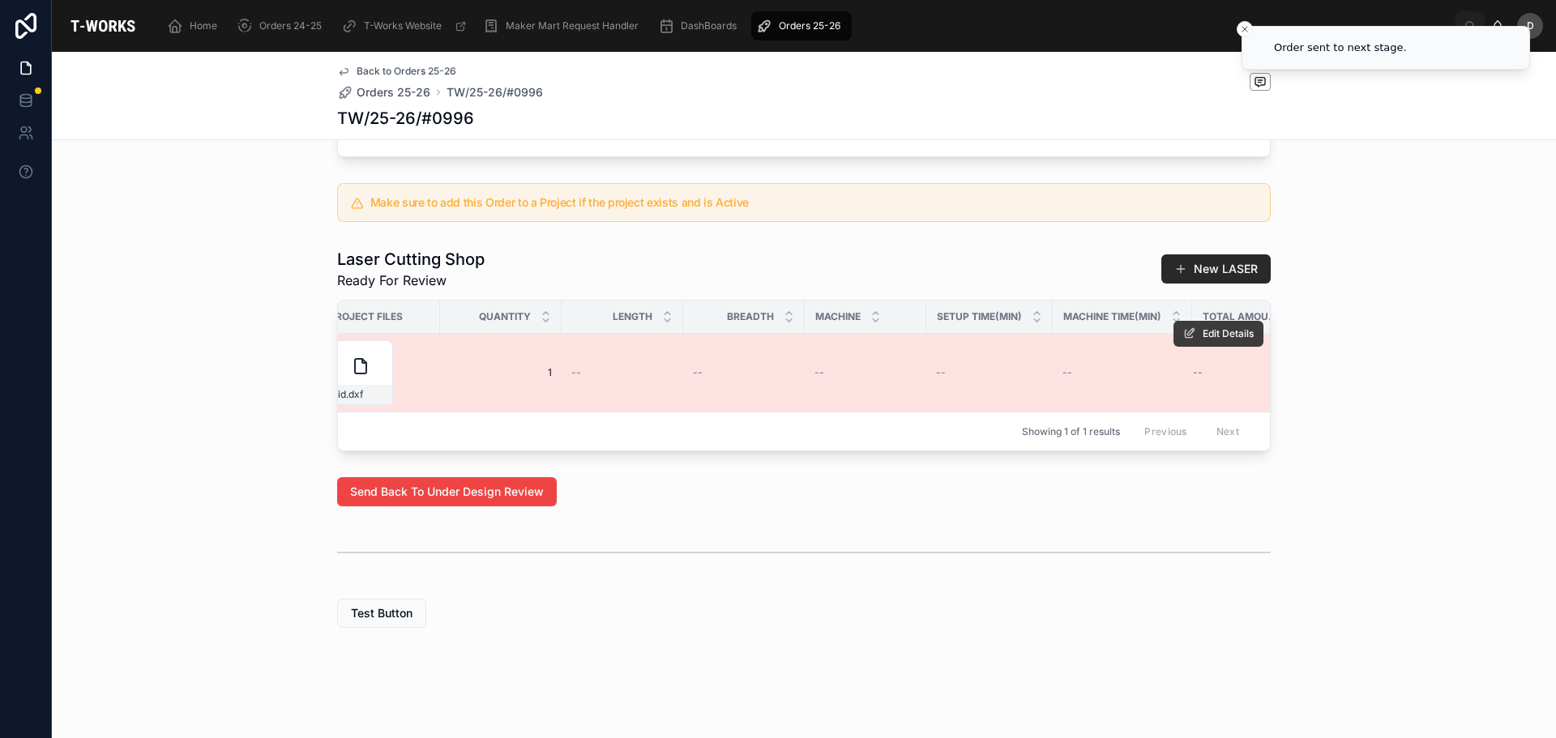
click at [1204, 330] on button "Edit Details" at bounding box center [1218, 334] width 90 height 26
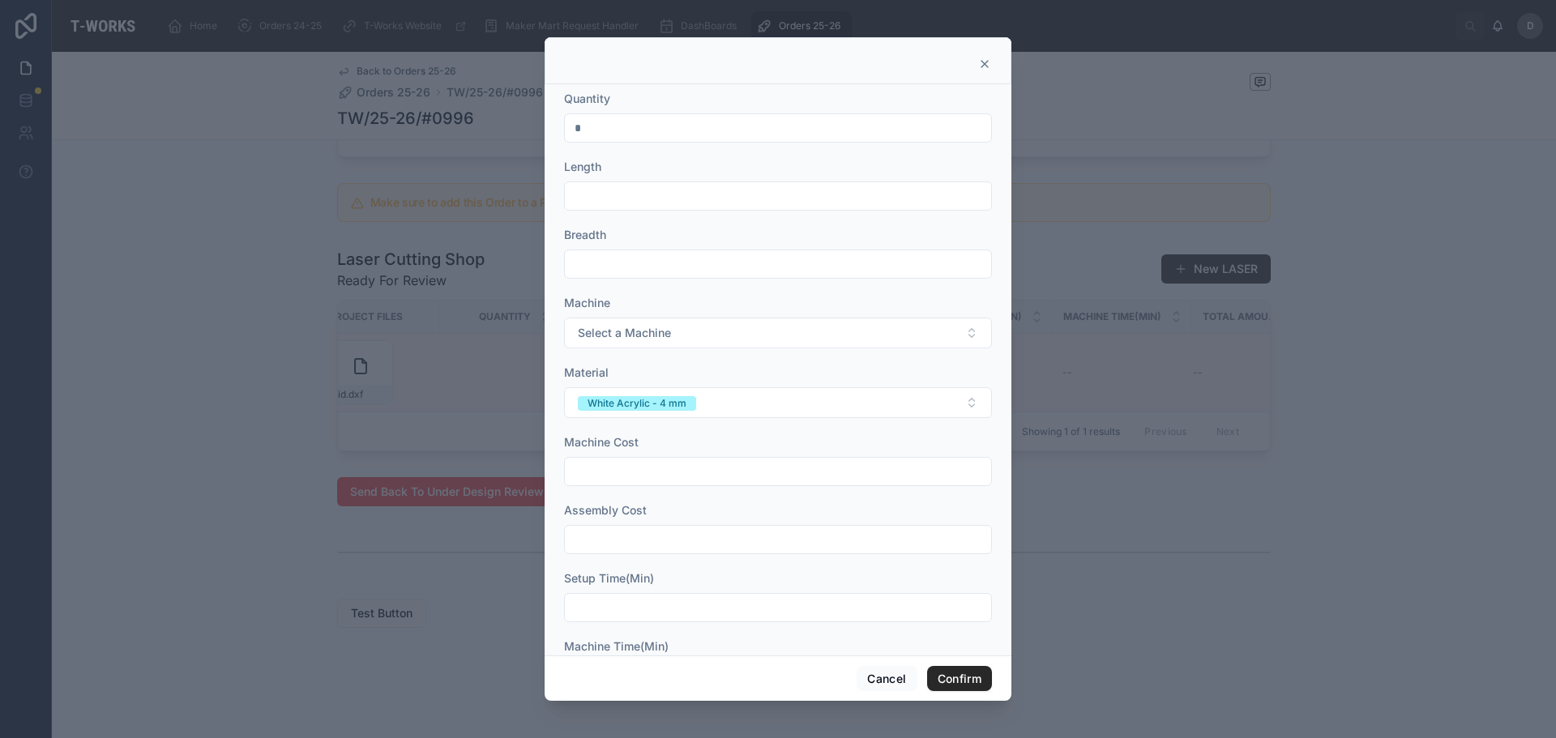
click at [129, 350] on div at bounding box center [778, 369] width 1556 height 738
click at [356, 241] on div at bounding box center [778, 369] width 1556 height 738
click at [984, 65] on icon at bounding box center [984, 64] width 13 height 13
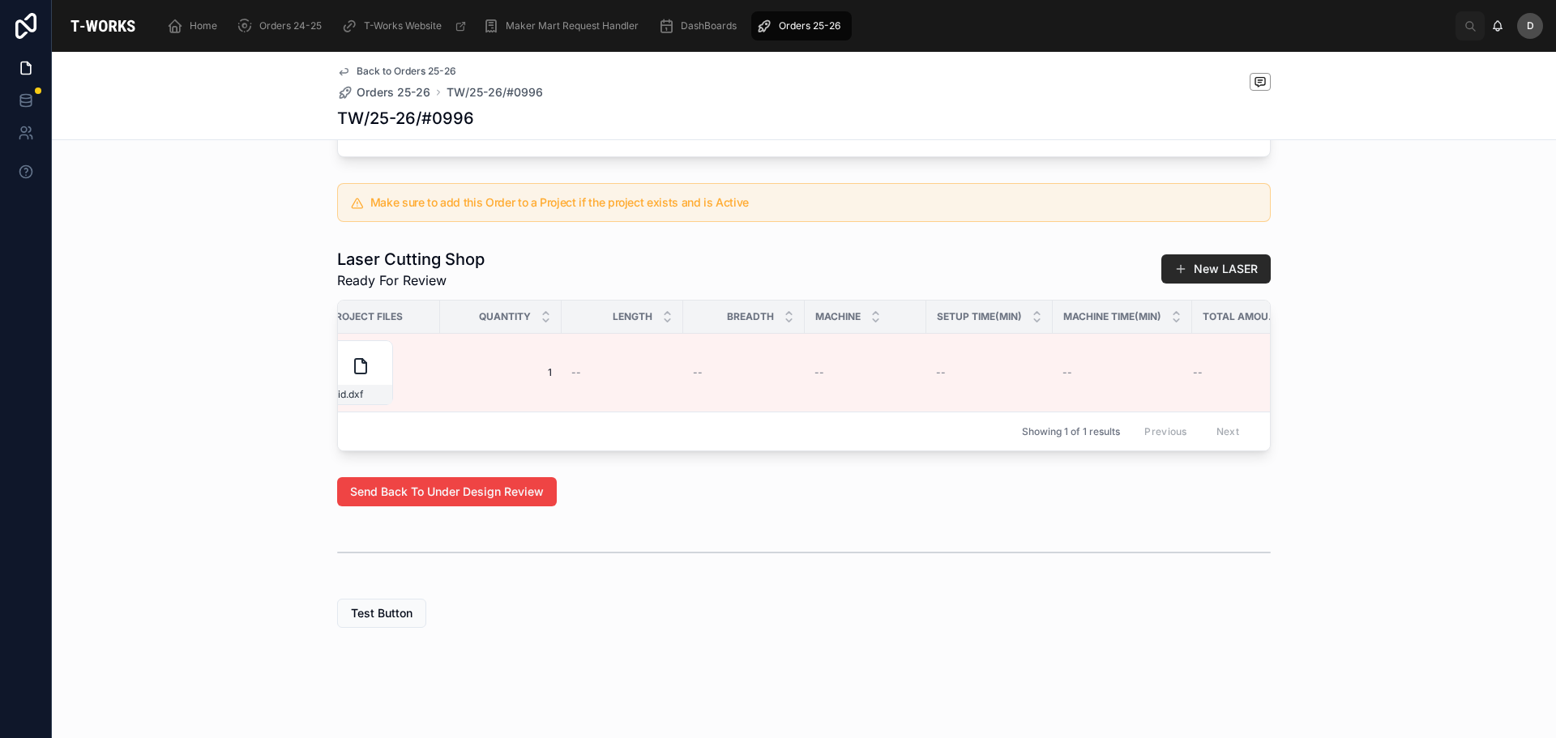
click at [800, 15] on div "Orders 25-26" at bounding box center [801, 26] width 91 height 26
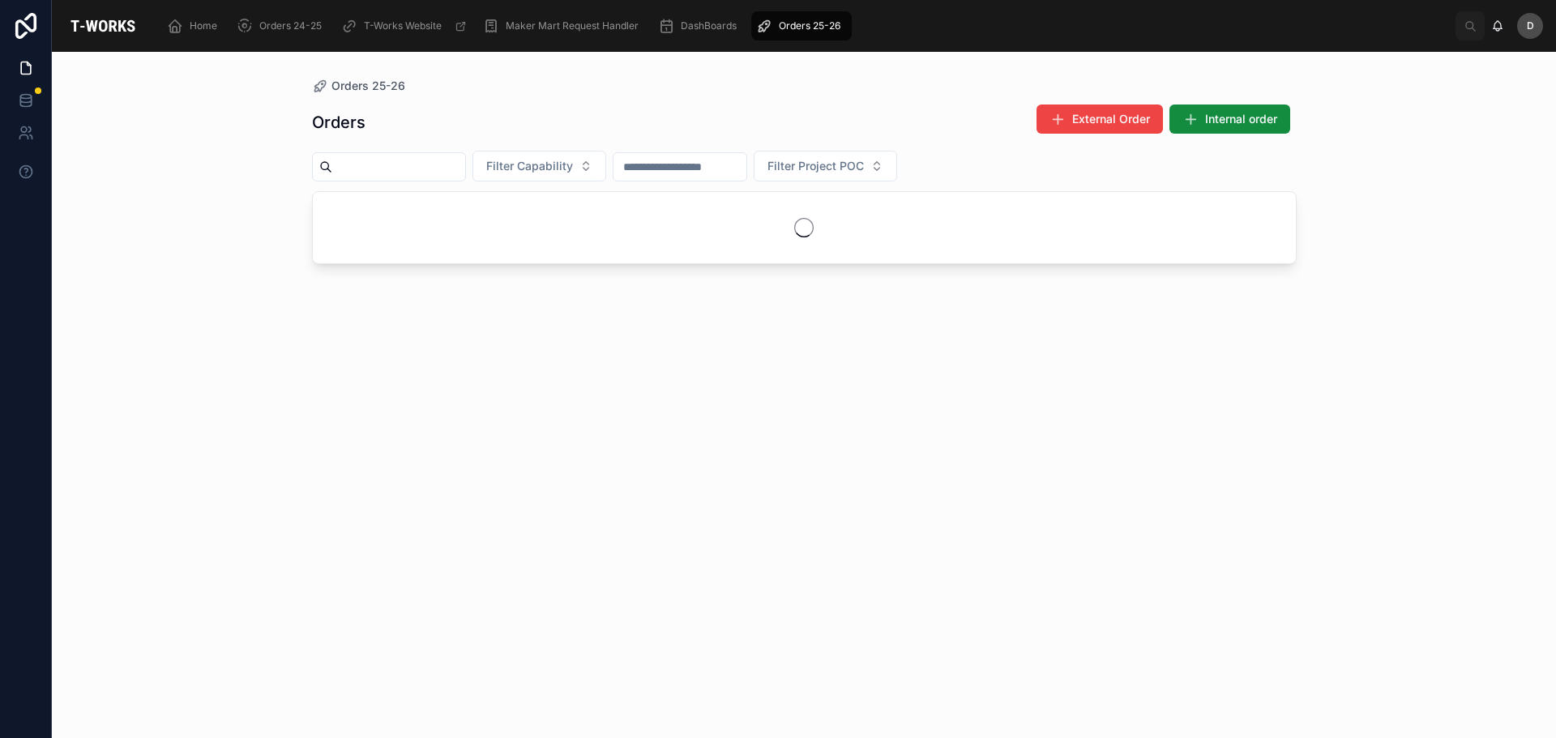
click at [395, 175] on input "text" at bounding box center [398, 167] width 133 height 23
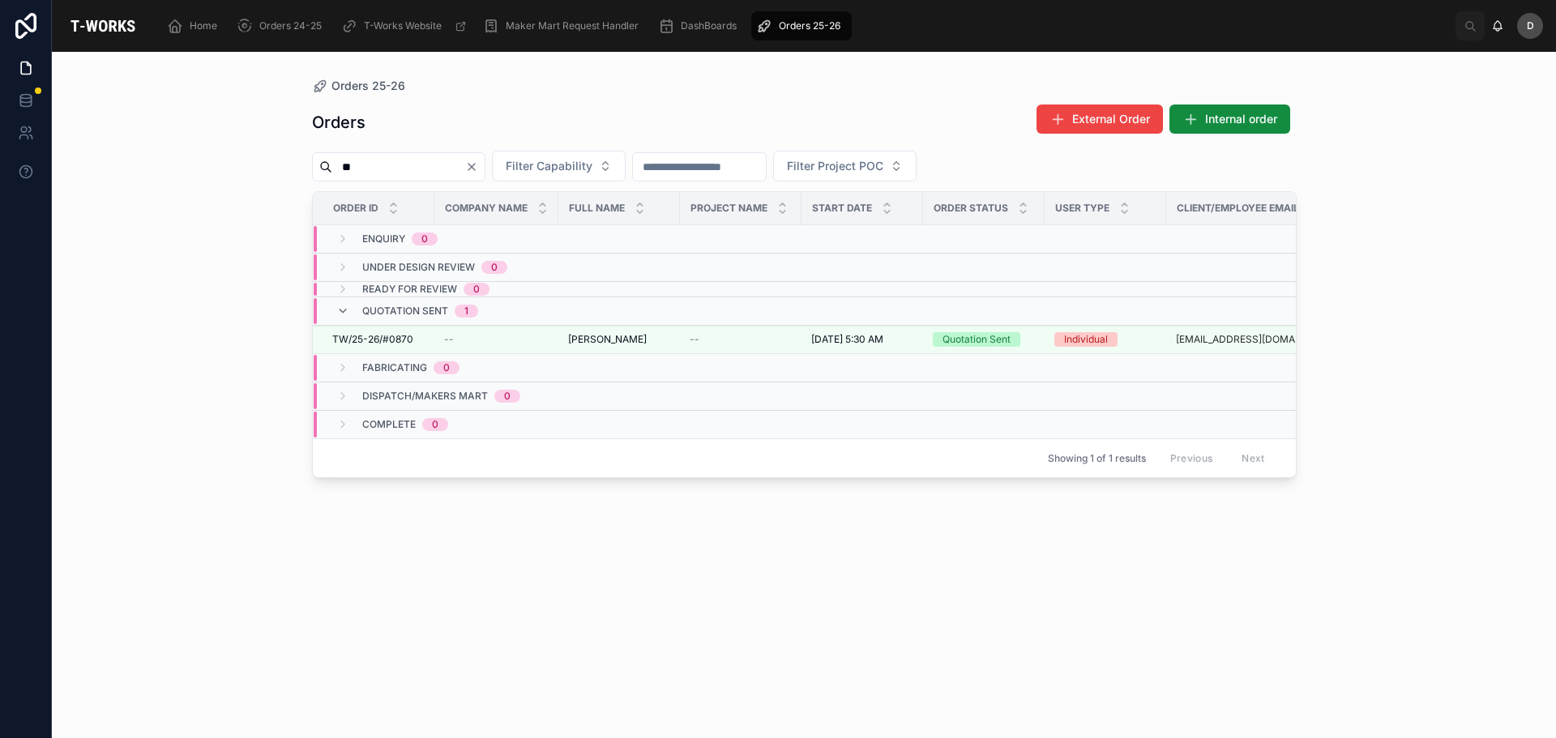
type input "*"
type input "****"
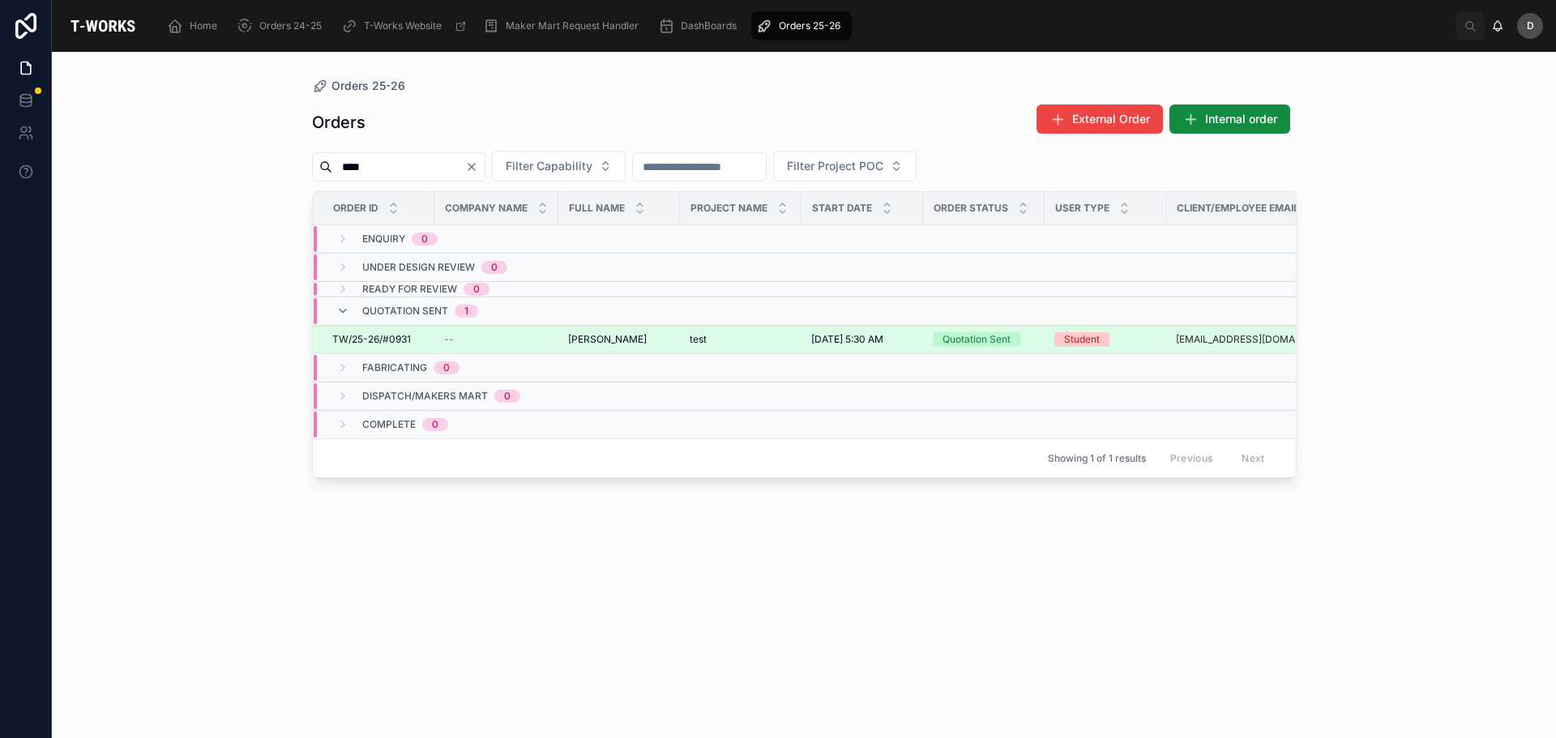
click at [542, 338] on div "--" at bounding box center [496, 339] width 105 height 13
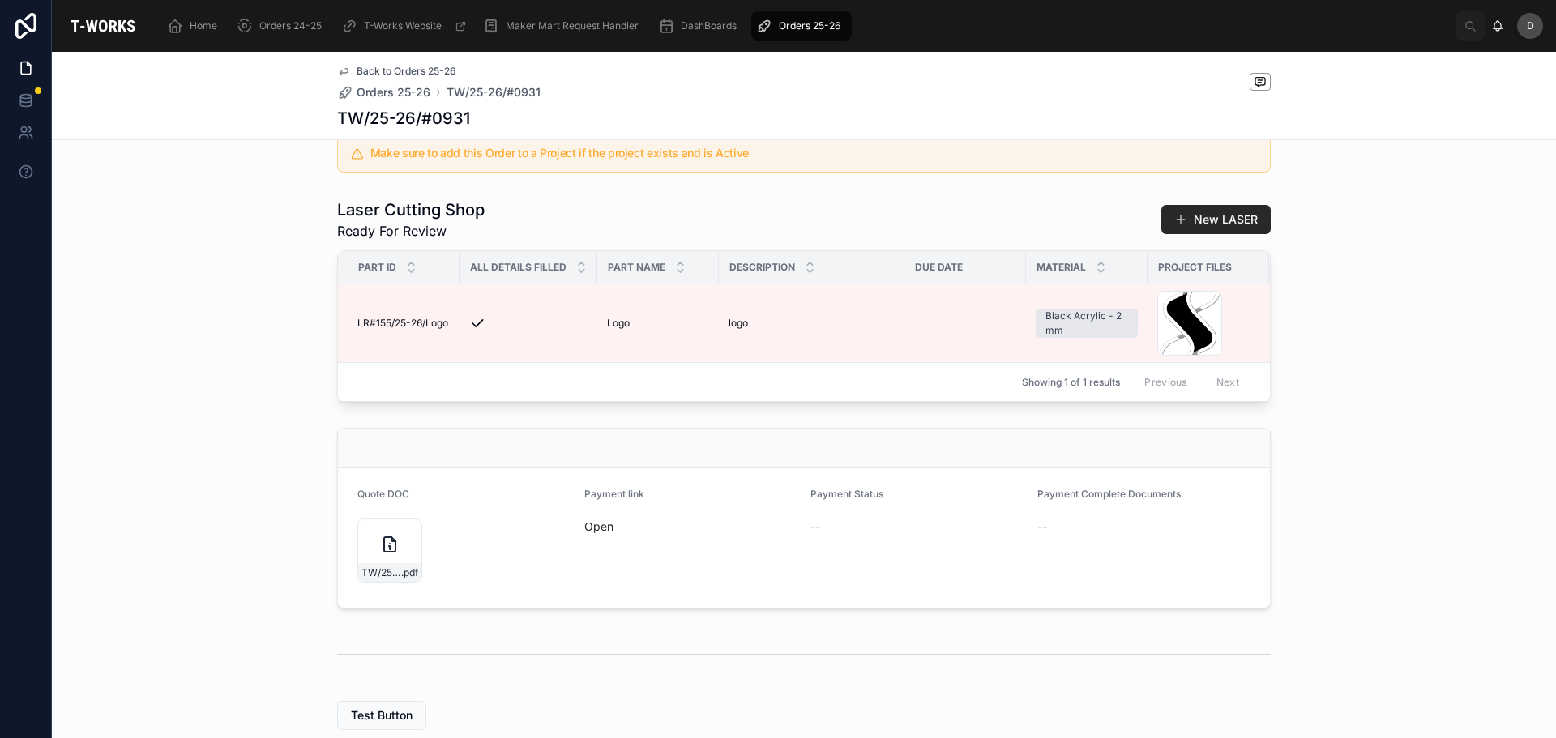
scroll to position [486, 0]
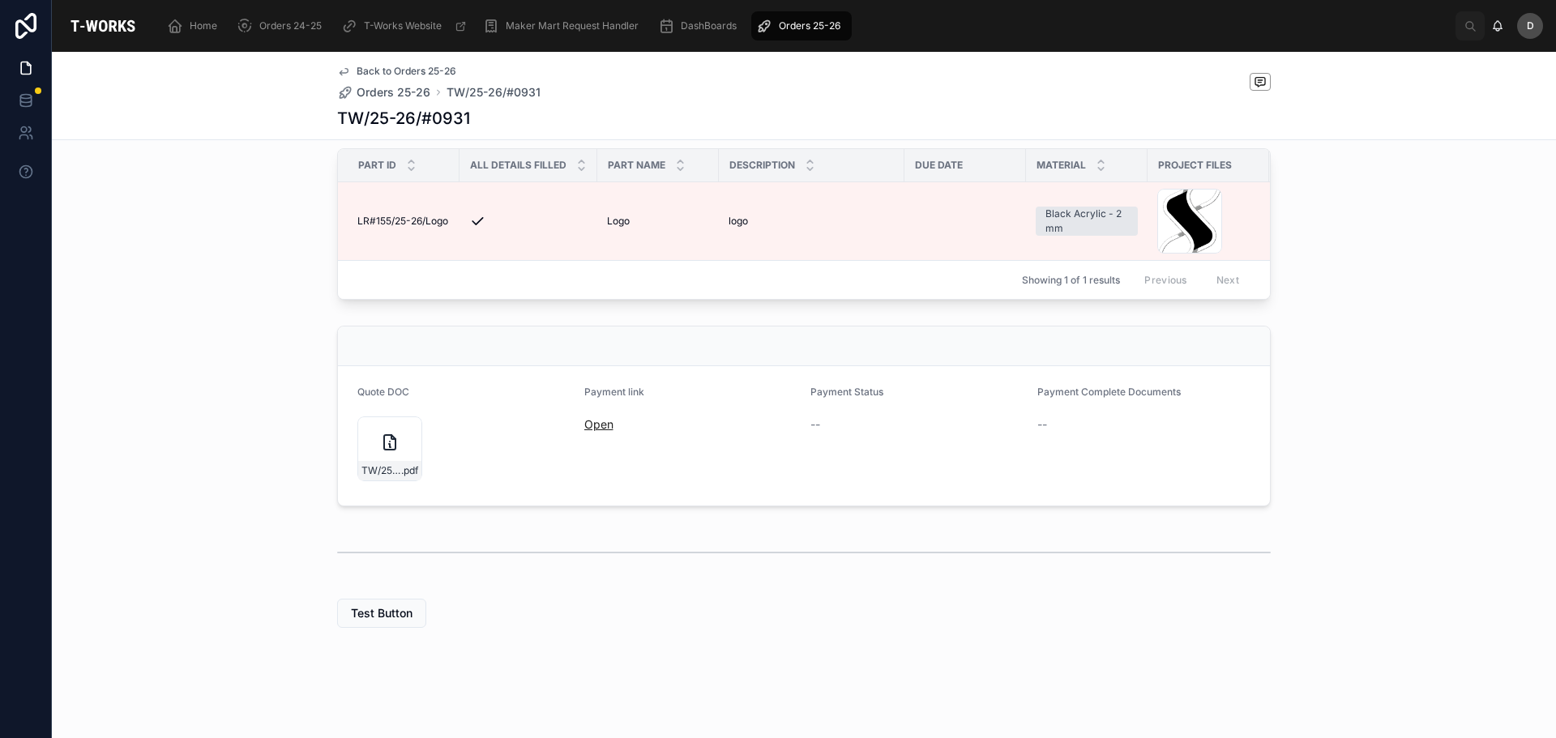
click at [594, 431] on link "Open" at bounding box center [598, 424] width 29 height 14
click at [817, 16] on div "Orders 25-26" at bounding box center [801, 26] width 91 height 26
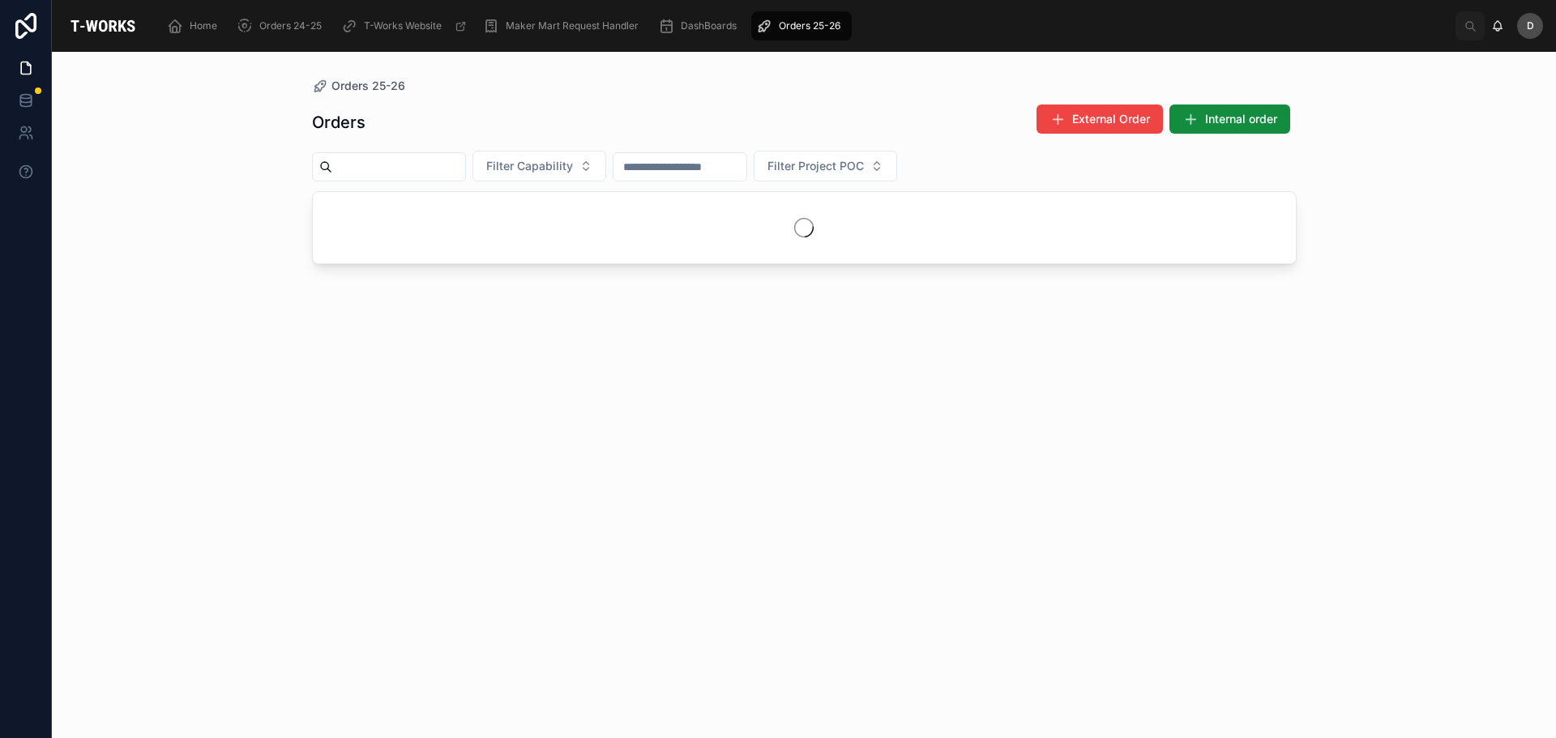
click at [403, 174] on input "text" at bounding box center [398, 167] width 133 height 23
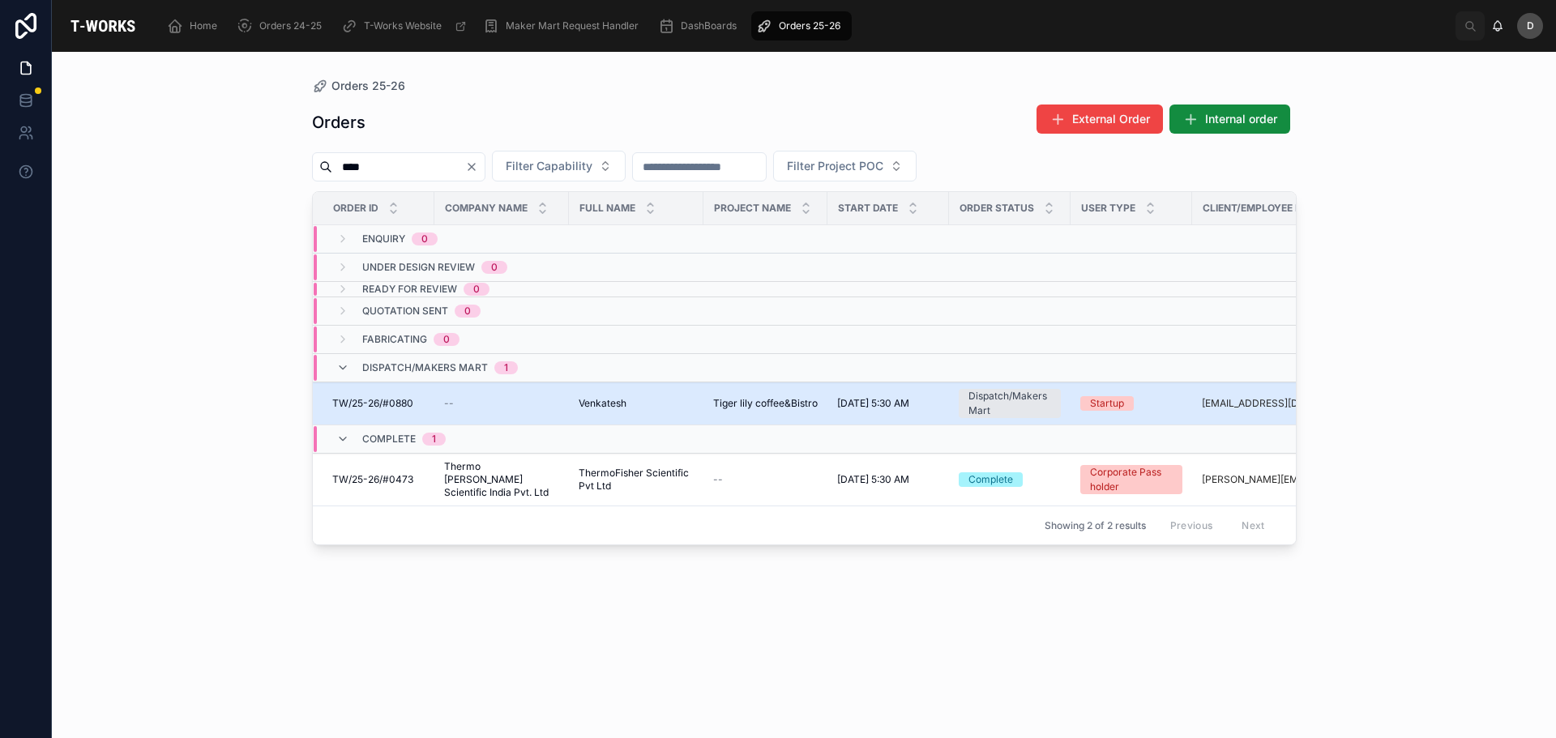
type input "****"
click at [652, 404] on div "[PERSON_NAME]" at bounding box center [635, 403] width 115 height 13
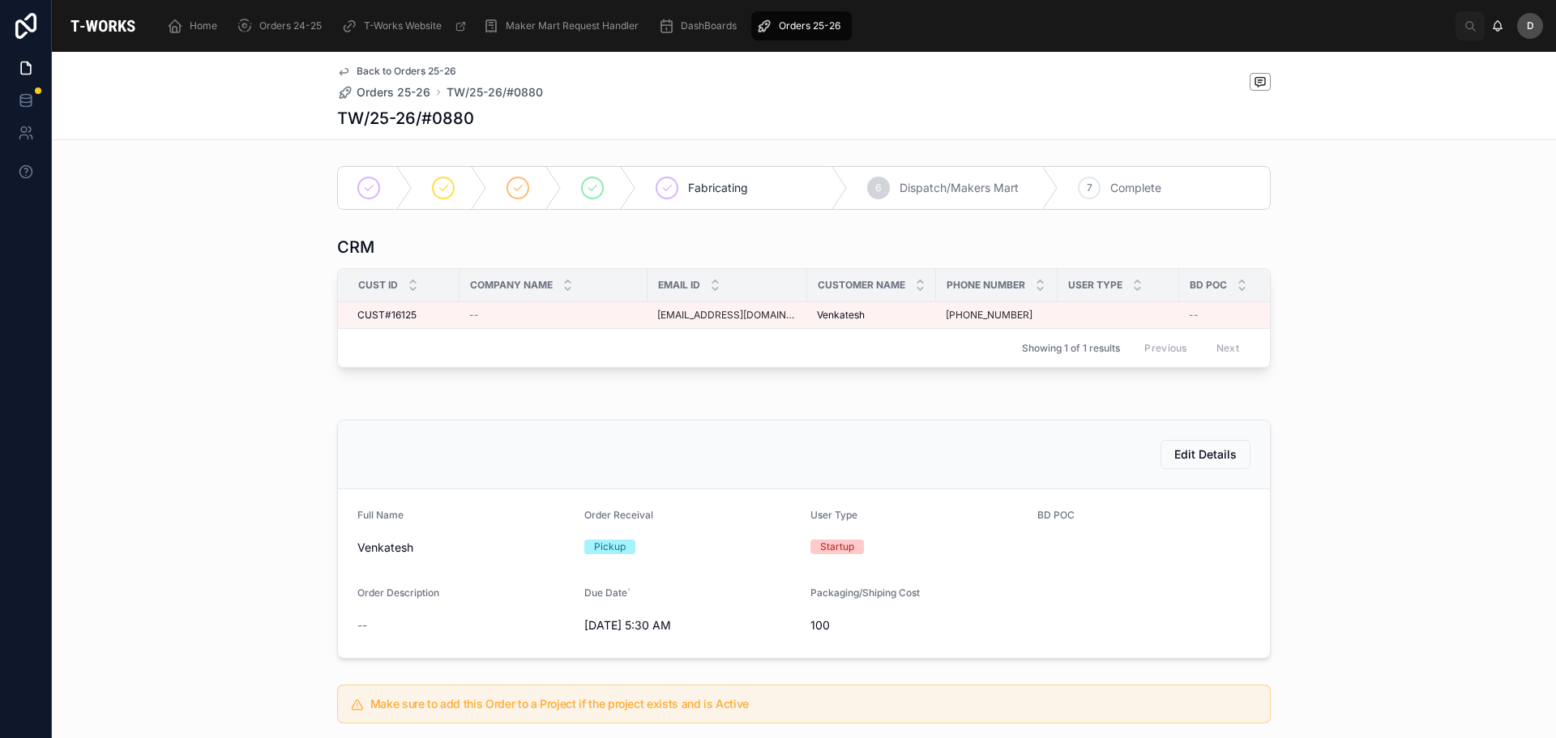
click at [800, 24] on span "Orders 25-26" at bounding box center [810, 25] width 62 height 13
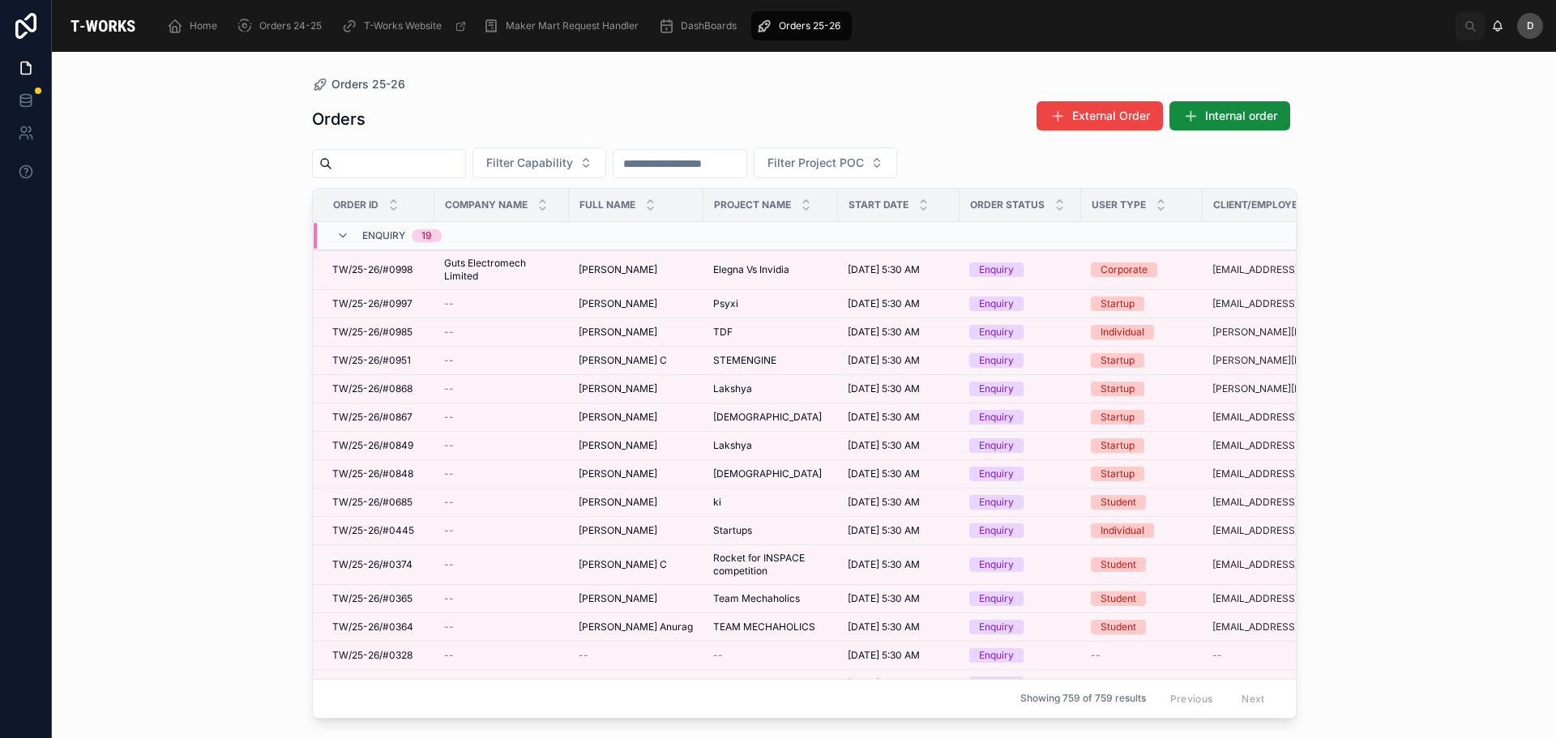
click at [465, 168] on input "text" at bounding box center [398, 163] width 133 height 23
type input "****"
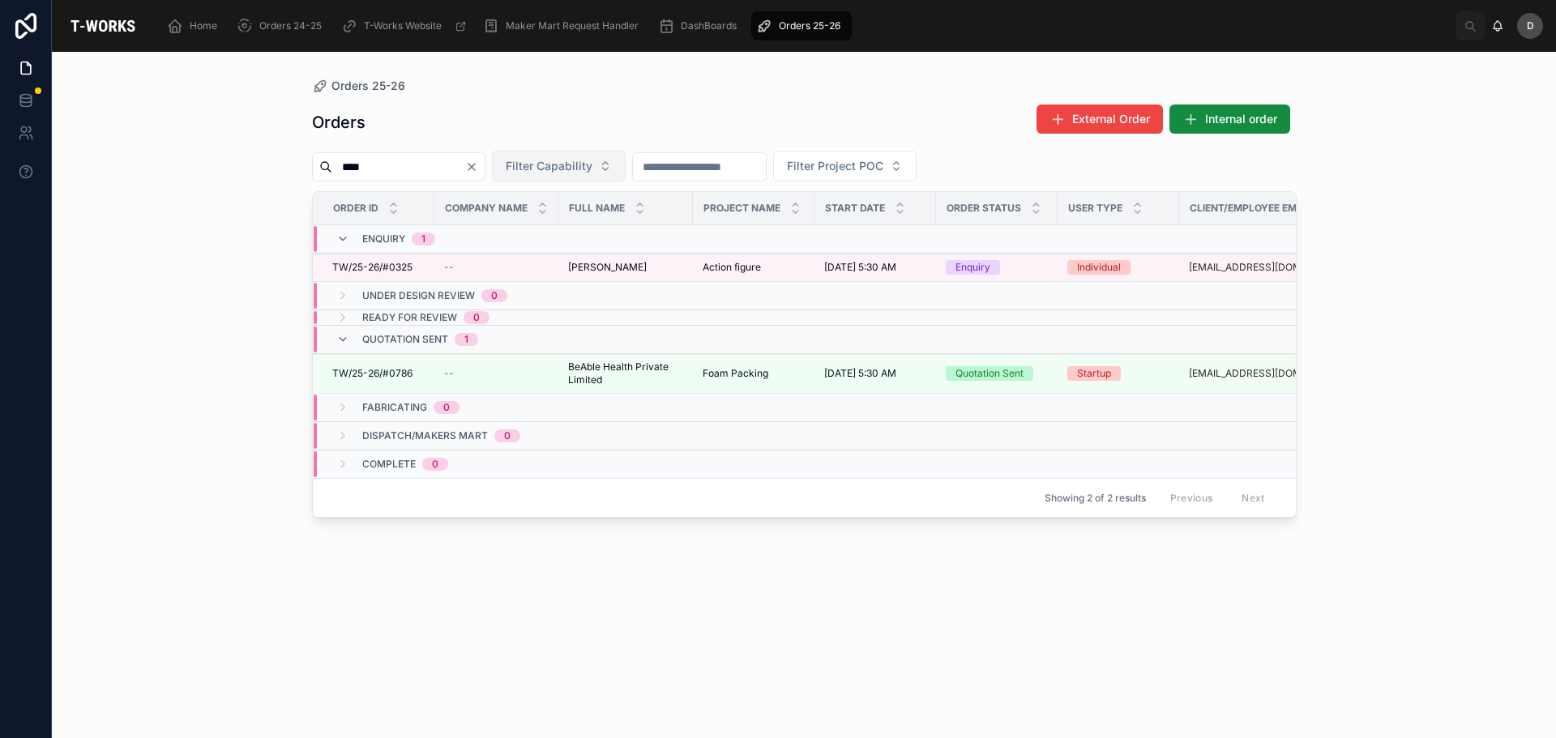
click at [592, 162] on span "Filter Capability" at bounding box center [549, 166] width 87 height 16
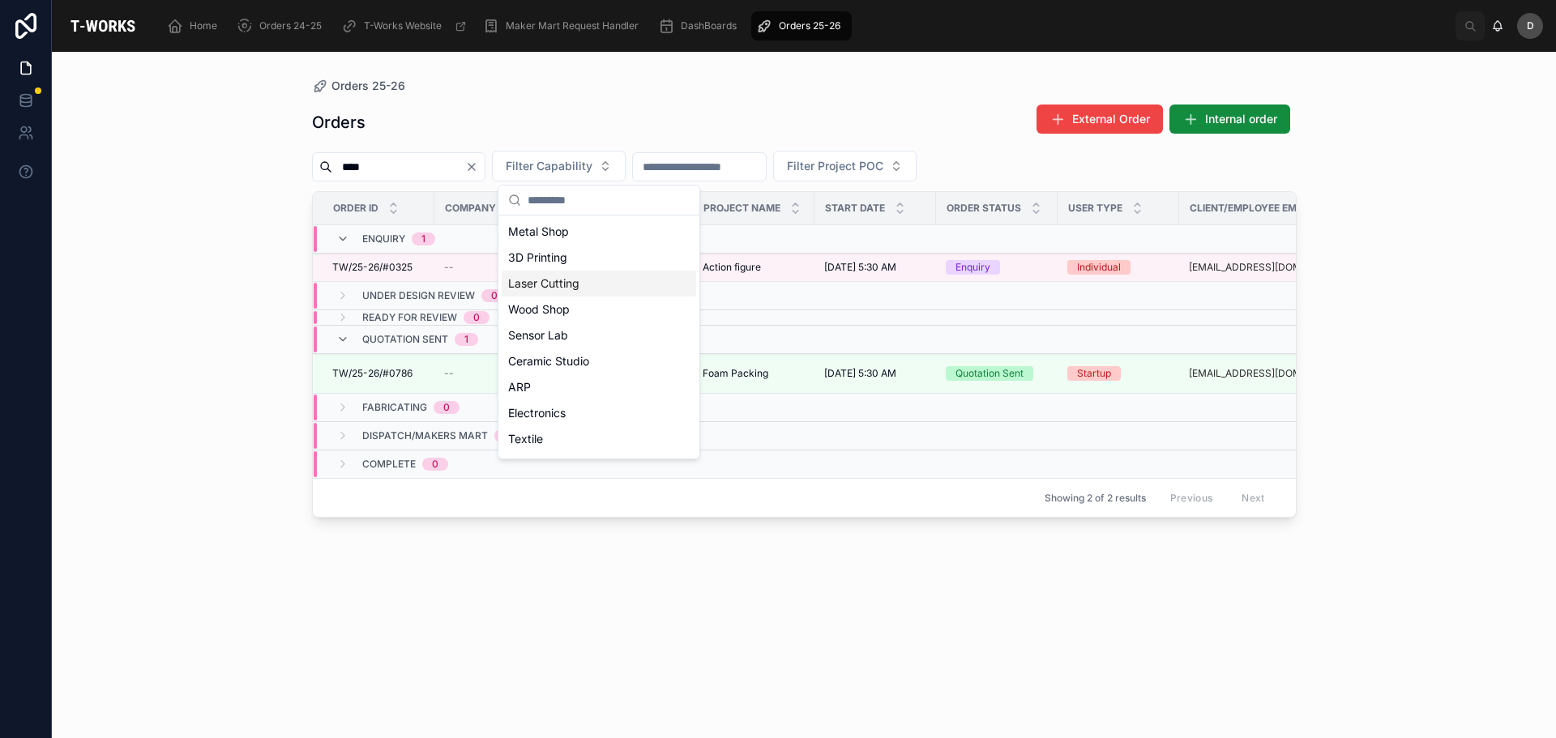
click at [557, 280] on div "Laser Cutting" at bounding box center [598, 284] width 194 height 26
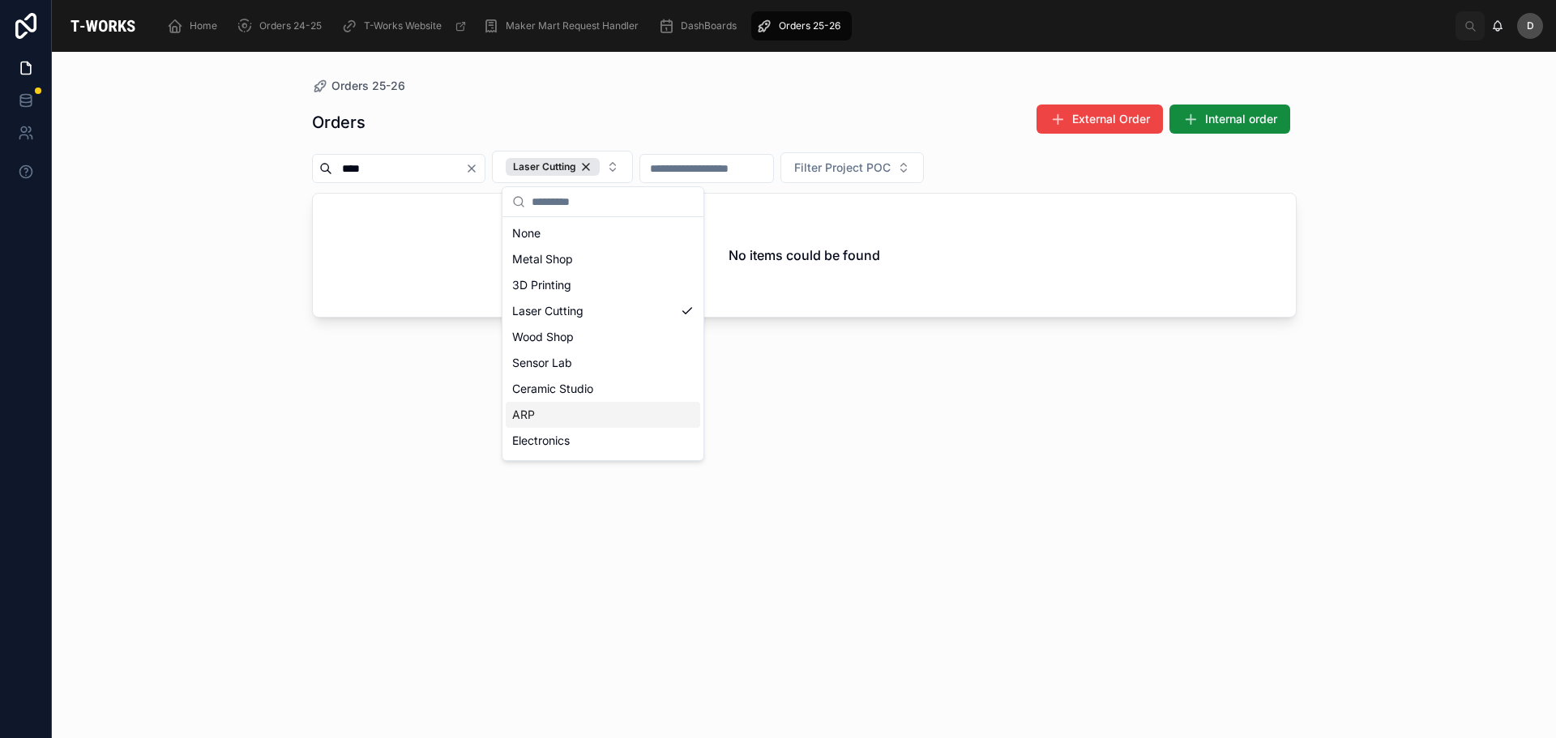
click at [562, 413] on div "ARP" at bounding box center [603, 415] width 194 height 26
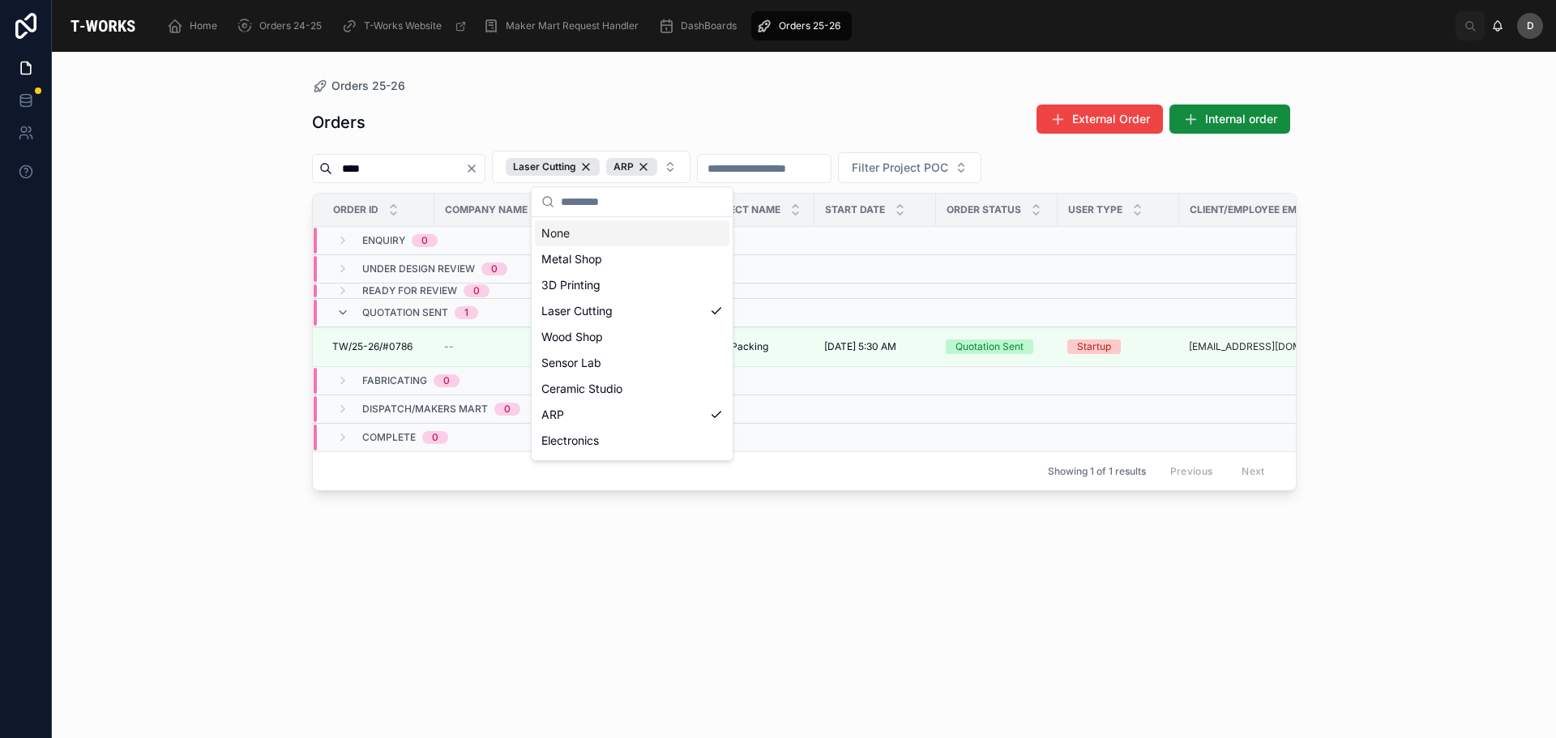
click at [478, 164] on icon "Clear" at bounding box center [471, 168] width 13 height 13
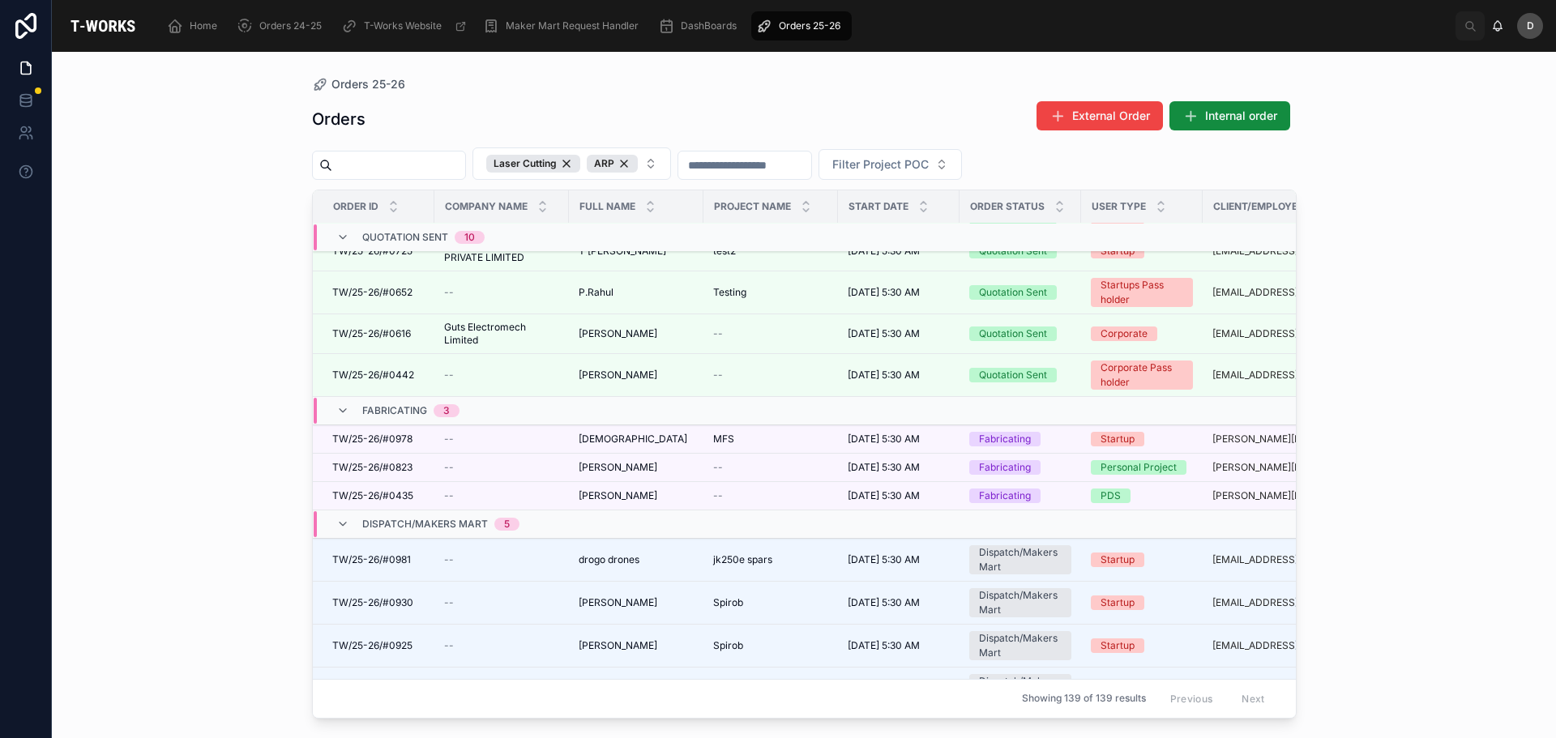
scroll to position [908, 0]
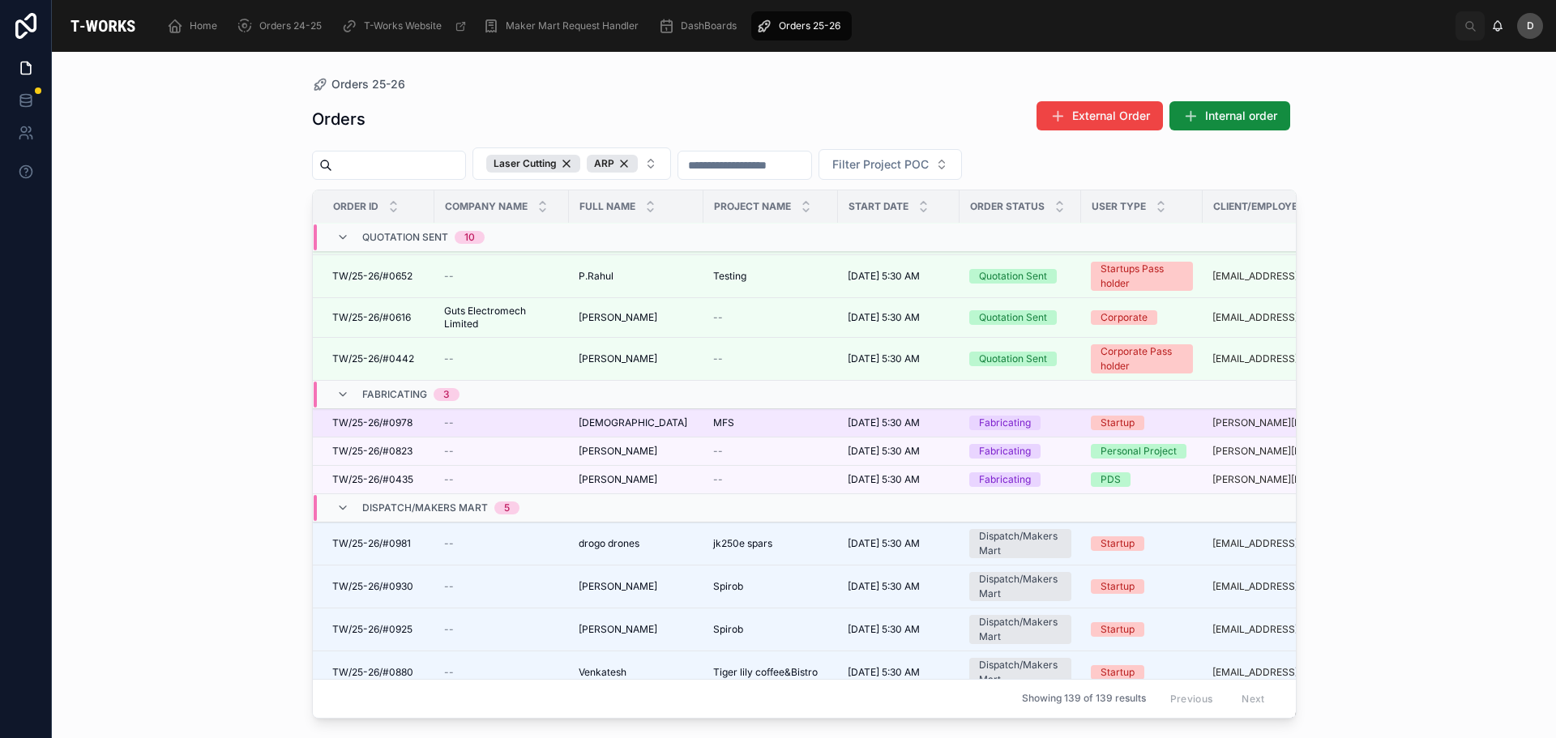
click at [715, 426] on span "MFS" at bounding box center [723, 422] width 21 height 13
